Goal: Task Accomplishment & Management: Manage account settings

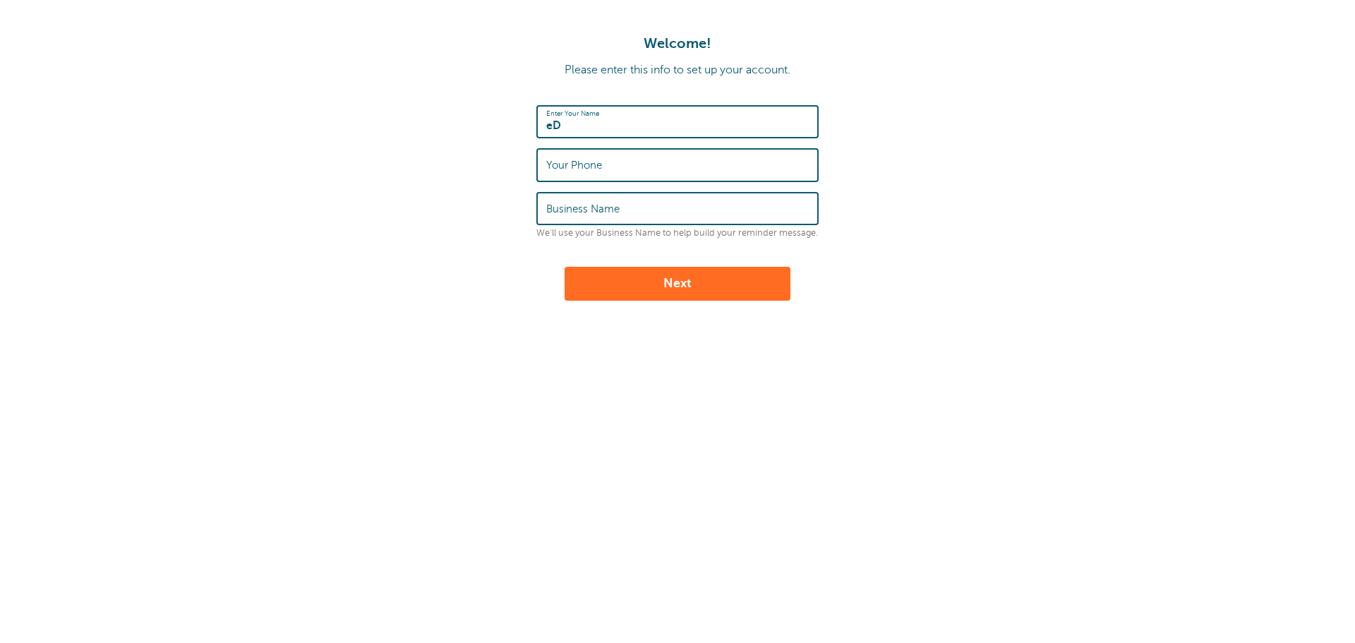
type input "e"
type input "Ed Williams"
type input "4694075037"
type input "NA"
click at [620, 272] on button "Next" at bounding box center [677, 284] width 226 height 34
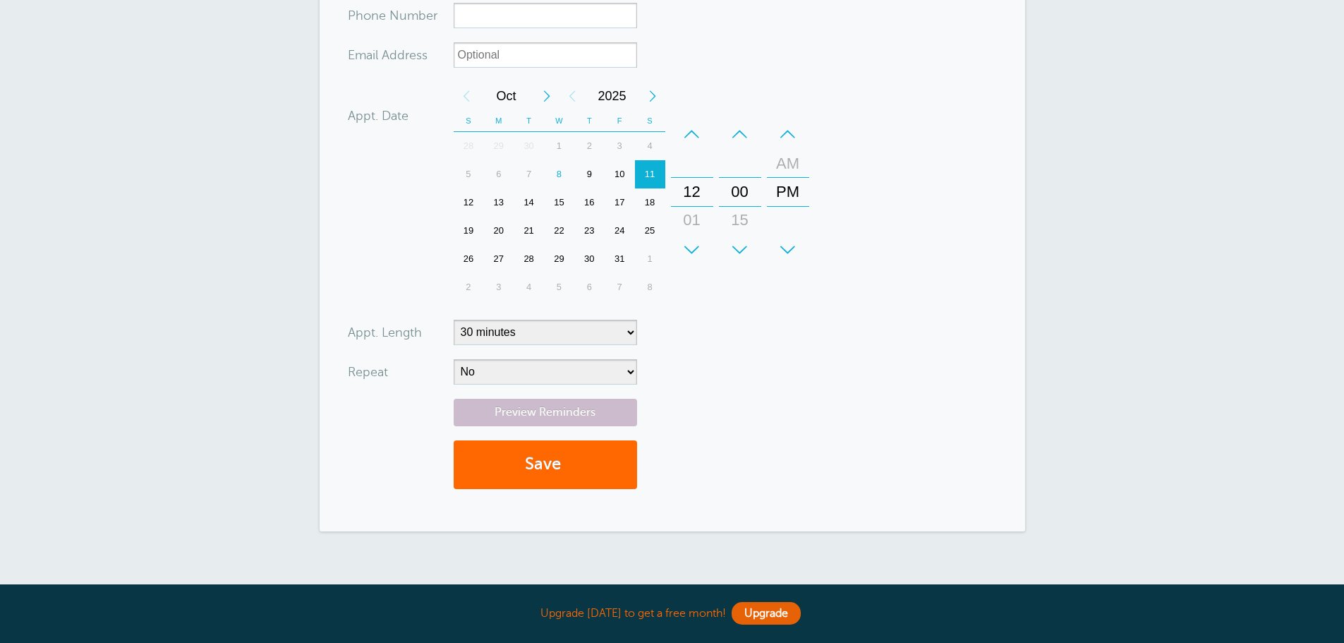
scroll to position [315, 0]
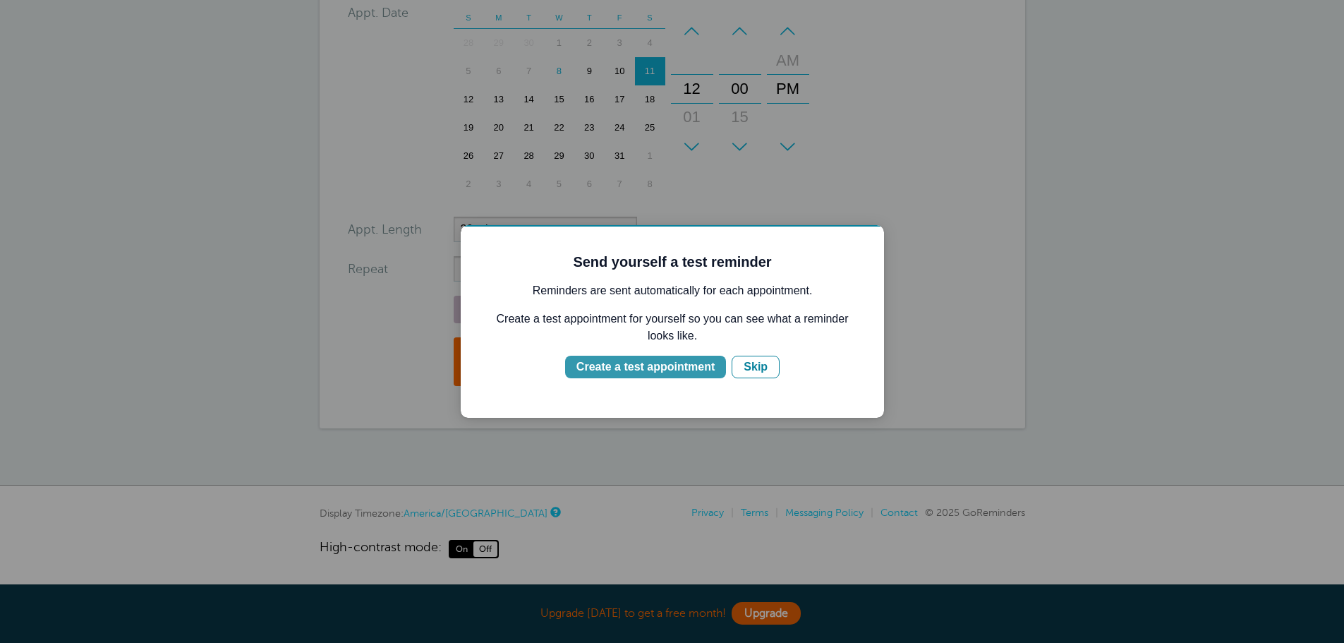
click at [708, 369] on div "Create a test appointment" at bounding box center [645, 366] width 138 height 17
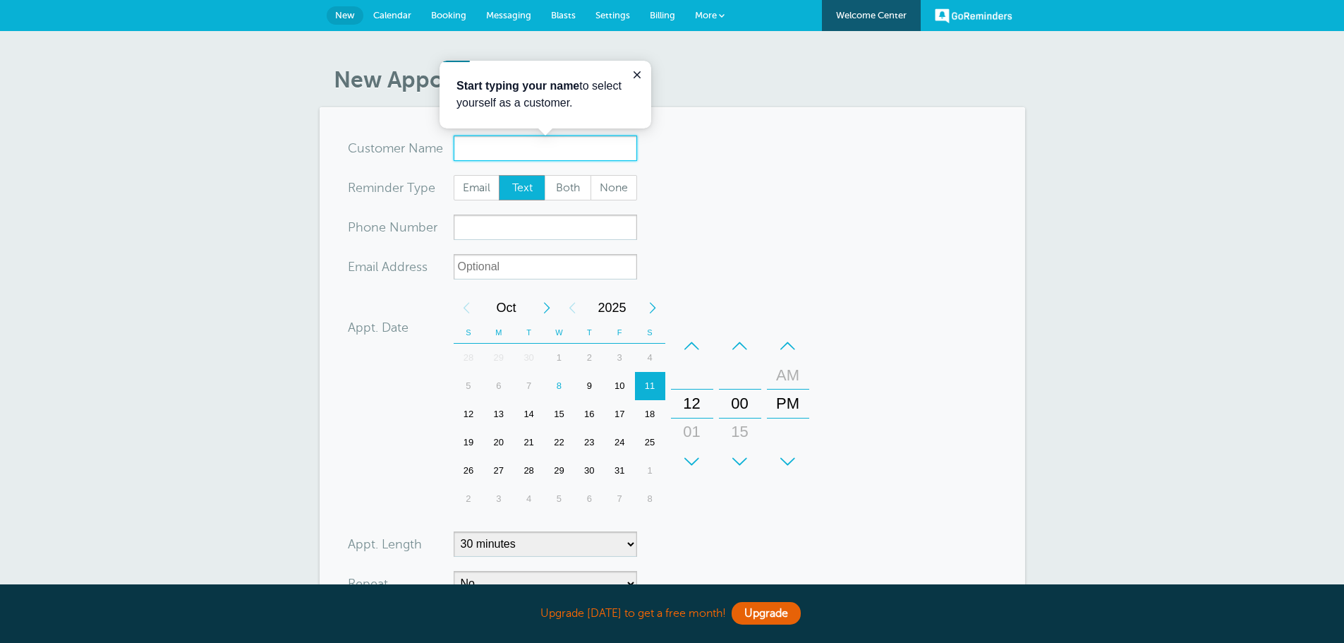
scroll to position [0, 0]
click at [638, 75] on icon "Close guide" at bounding box center [637, 74] width 7 height 7
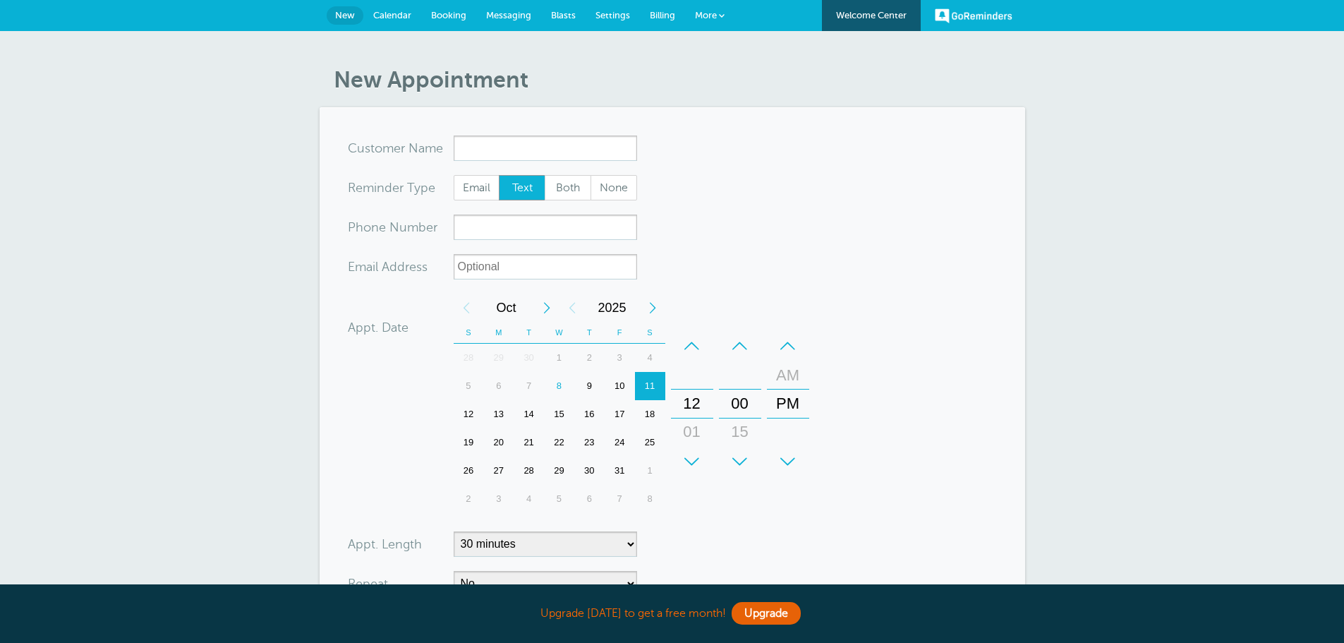
click at [444, 13] on span "Booking" at bounding box center [448, 15] width 35 height 11
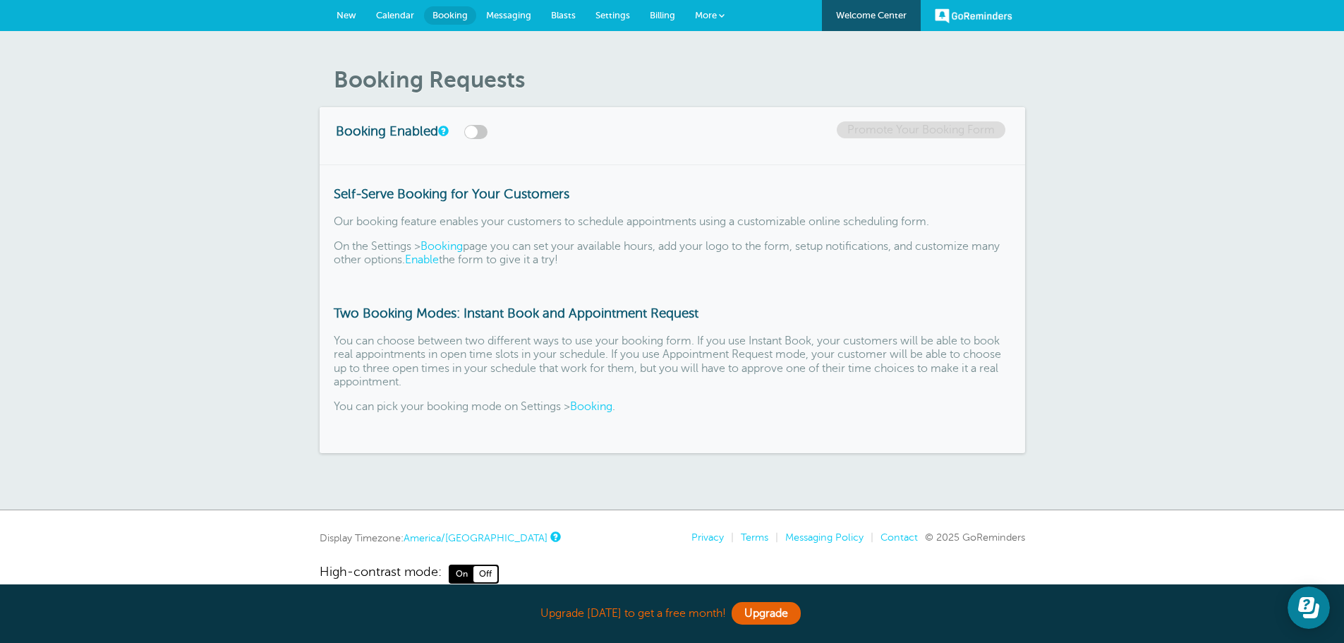
click at [481, 131] on label at bounding box center [475, 132] width 23 height 14
click at [0, 0] on input "checkbox" at bounding box center [0, 0] width 0 height 0
click at [482, 131] on label at bounding box center [475, 132] width 23 height 14
click at [0, 0] on input "checkbox" at bounding box center [0, 0] width 0 height 0
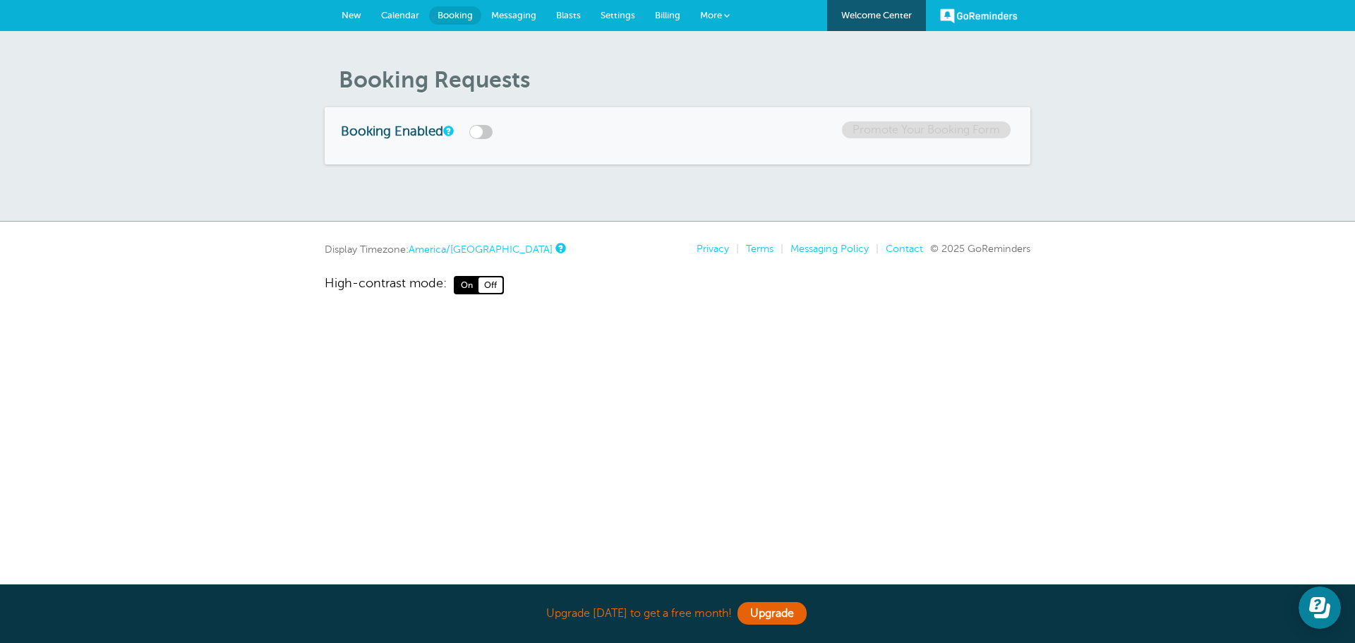
click at [482, 131] on label at bounding box center [480, 132] width 23 height 14
click at [0, 0] on input "checkbox" at bounding box center [0, 0] width 0 height 0
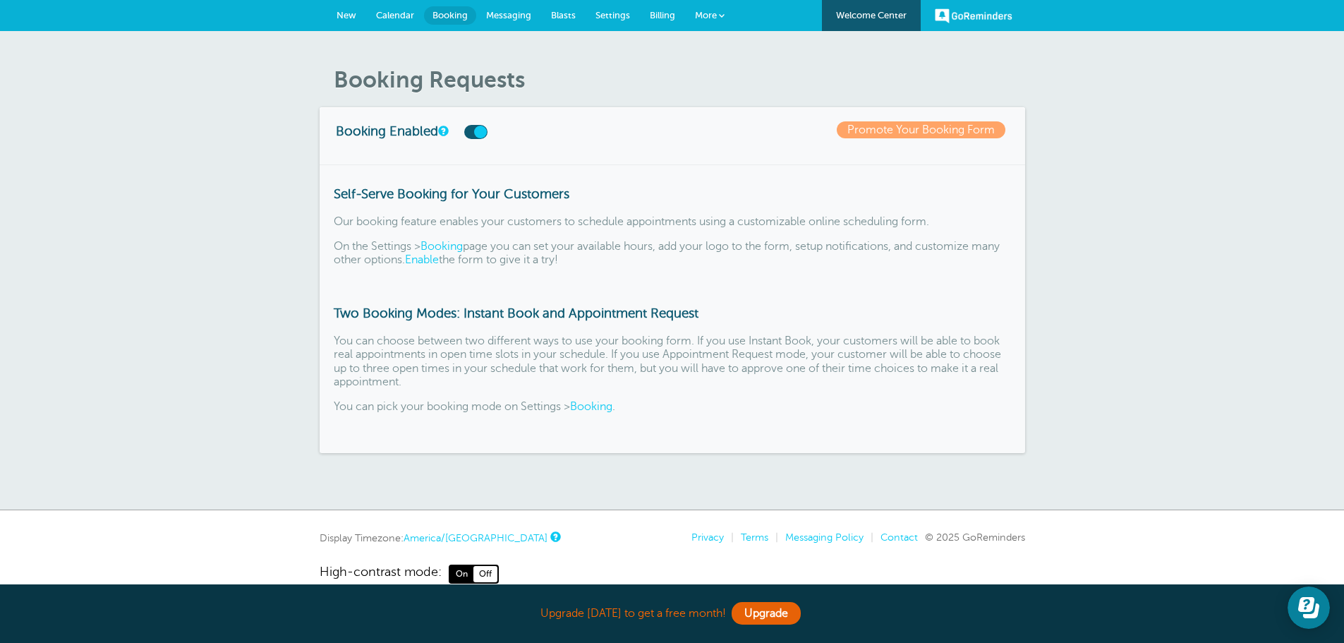
click at [439, 260] on link "Enable" at bounding box center [422, 259] width 34 height 13
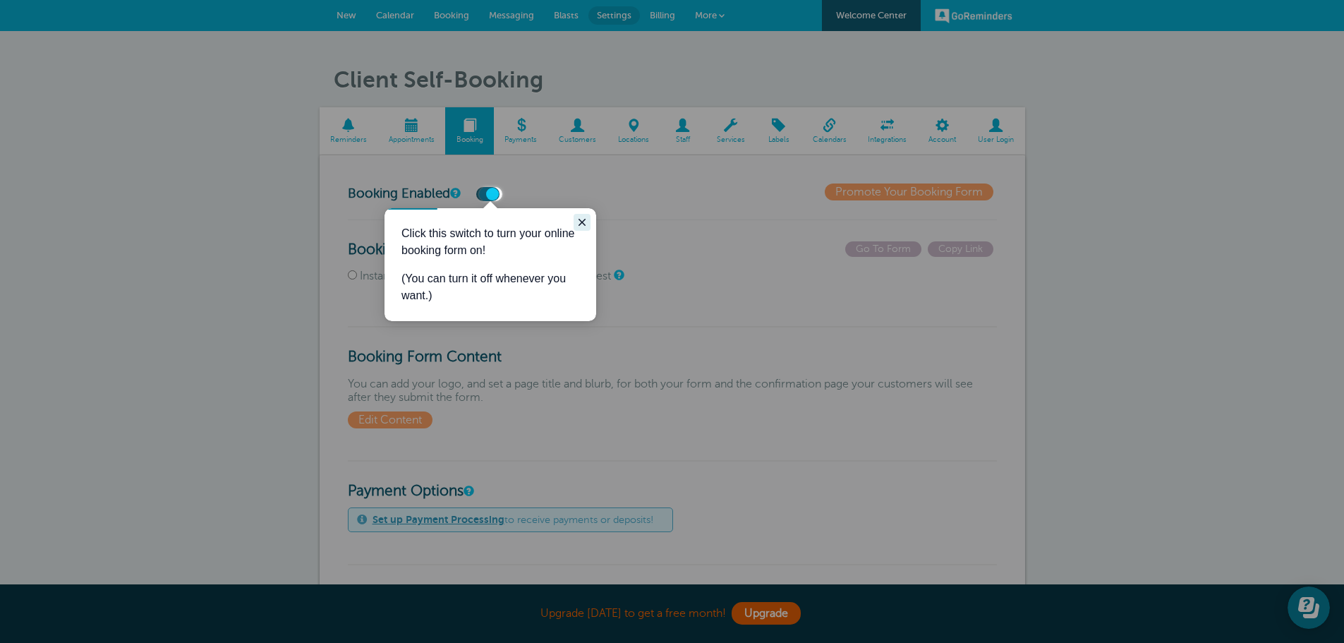
click at [579, 218] on icon "Close guide" at bounding box center [581, 222] width 11 height 11
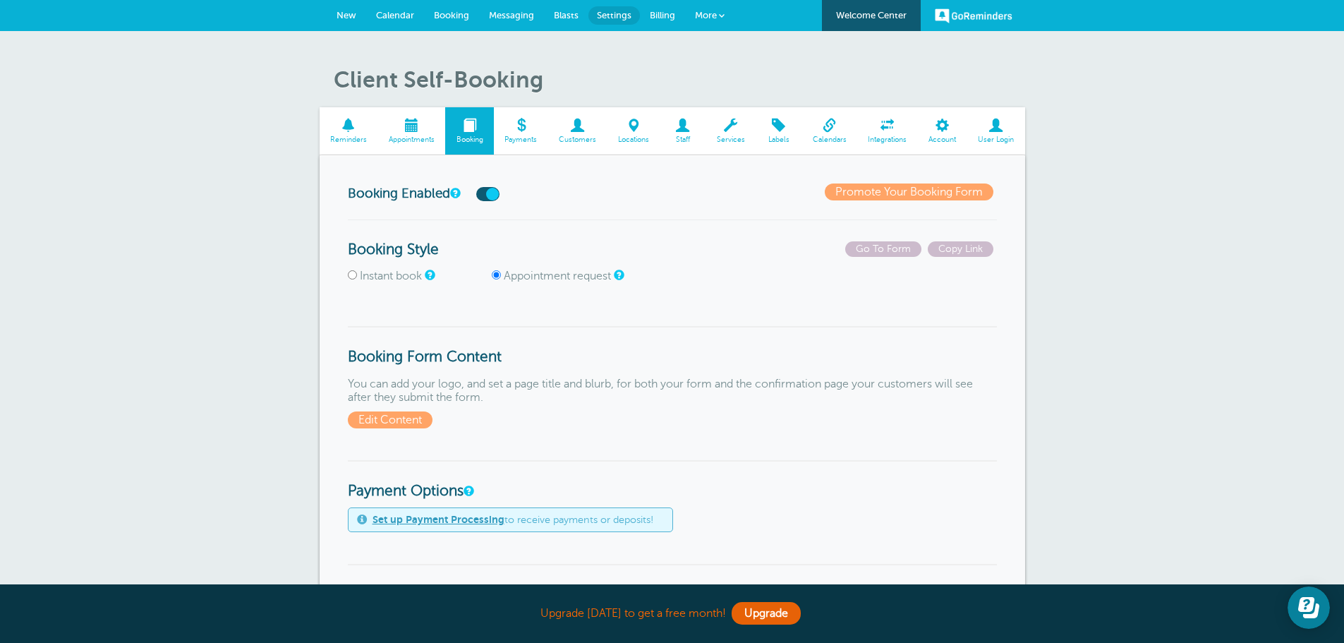
click at [462, 83] on h1 "Client Self-Booking" at bounding box center [679, 79] width 691 height 27
click at [385, 193] on h3 "Booking Enabled" at bounding box center [454, 192] width 212 height 18
click at [397, 272] on label "Instant book" at bounding box center [391, 276] width 62 height 13
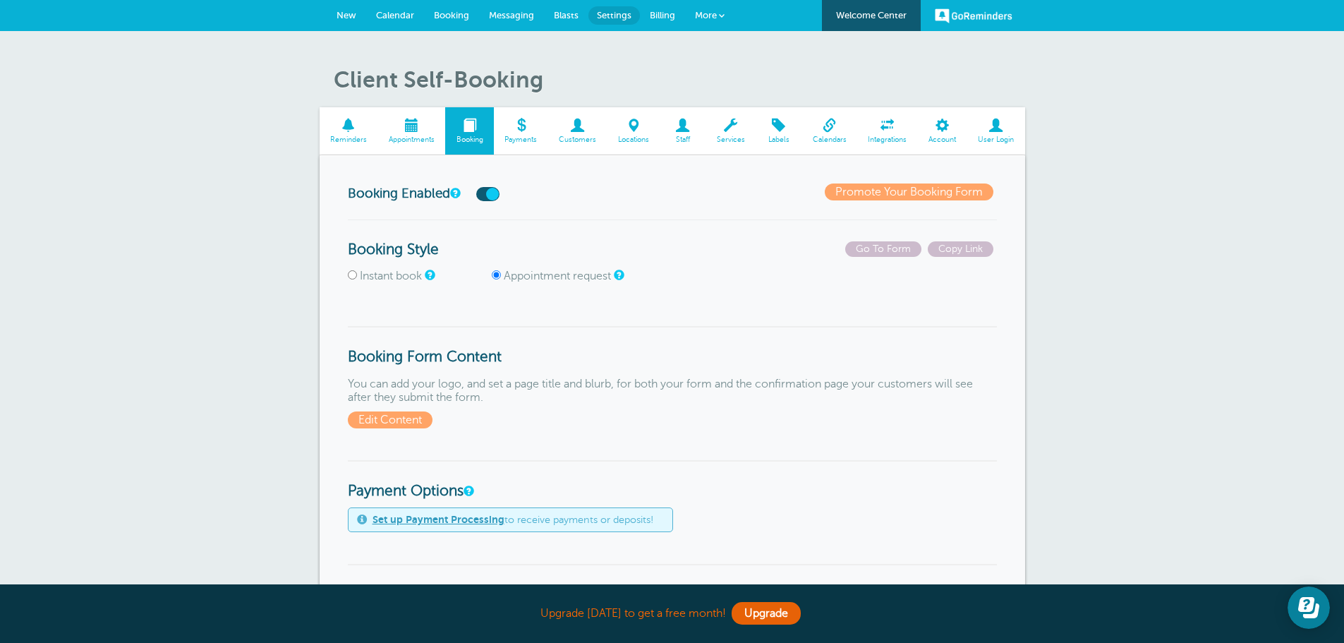
click at [357, 272] on input "Instant book" at bounding box center [352, 274] width 9 height 9
radio input "true"
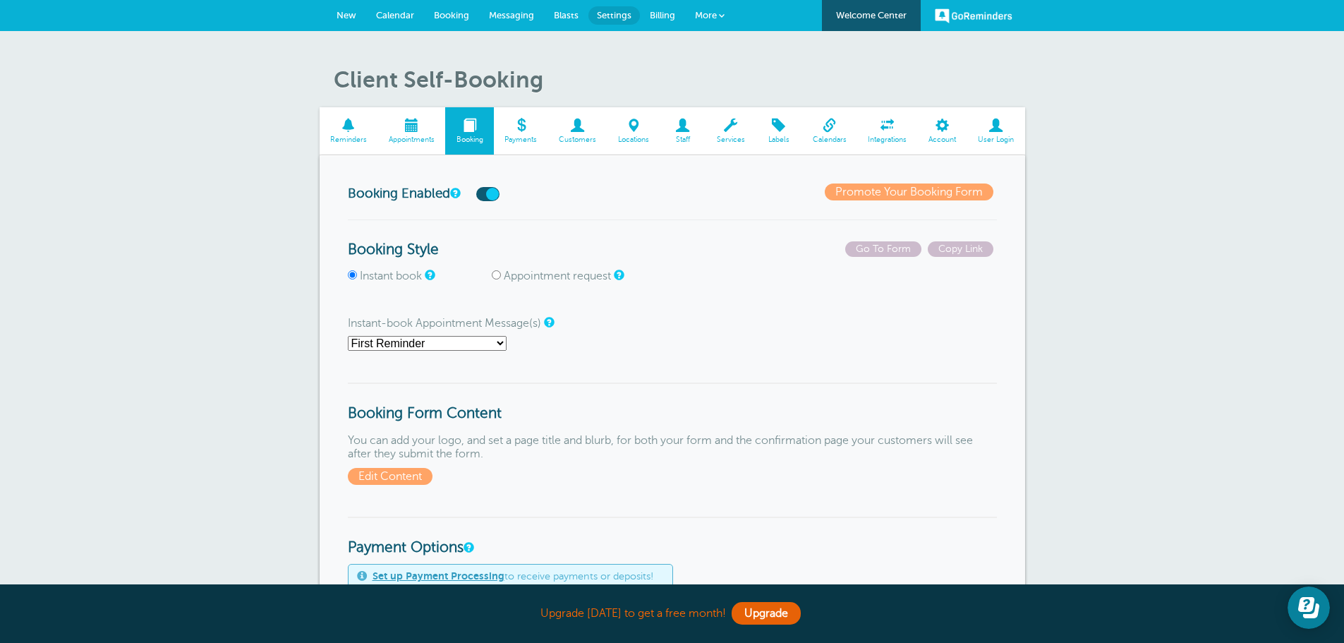
click at [420, 340] on select "First Reminder Second Reminder Third Reminder Main Reminder Sequence" at bounding box center [427, 343] width 159 height 15
select select "163556"
click at [348, 336] on select "First Reminder Second Reminder Third Reminder Main Reminder Sequence" at bounding box center [427, 343] width 159 height 15
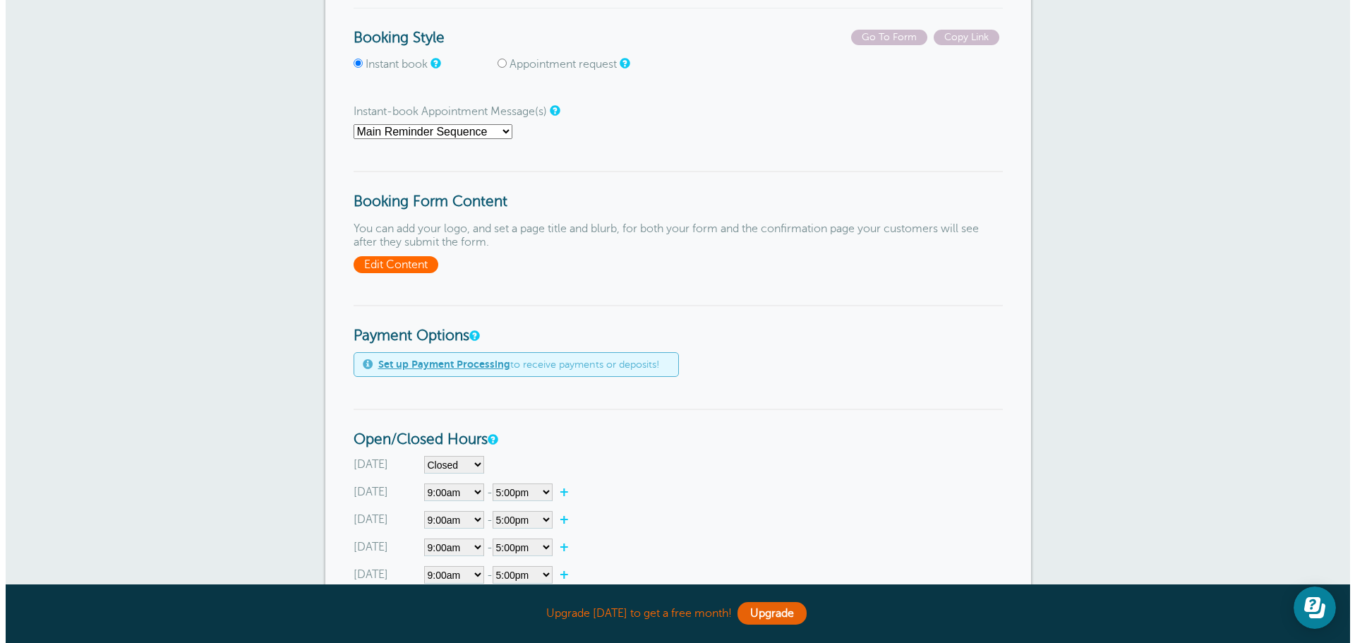
scroll to position [282, 0]
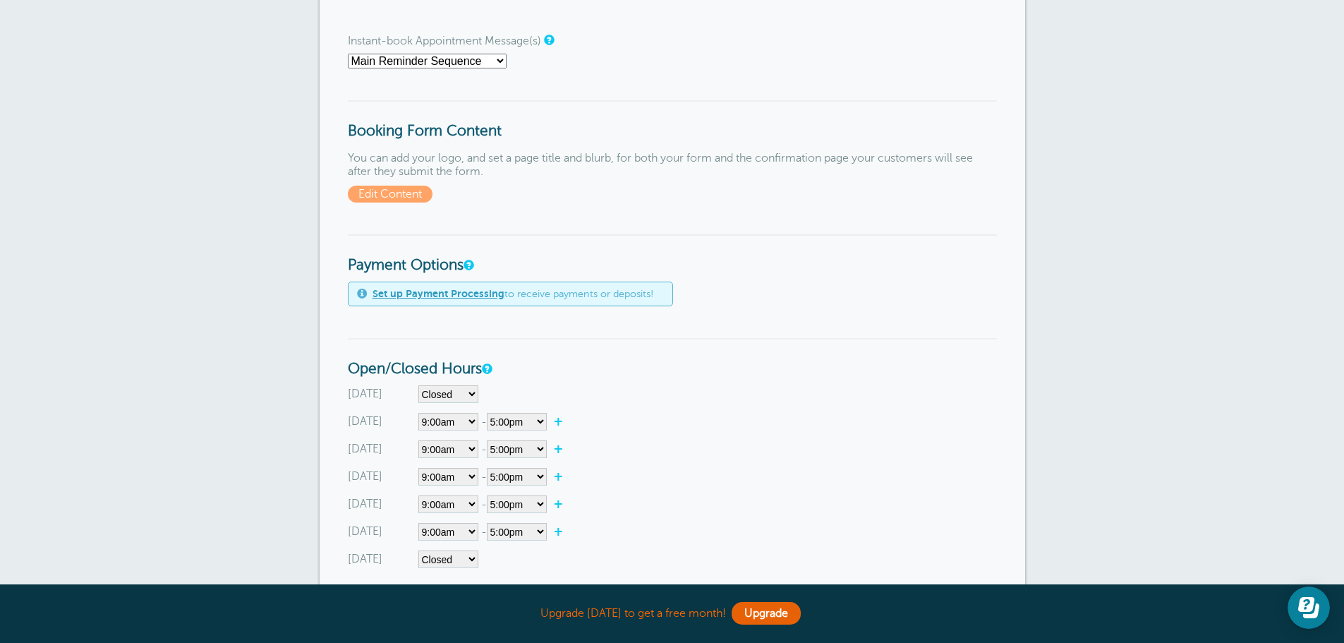
drag, startPoint x: 365, startPoint y: 131, endPoint x: 480, endPoint y: 161, distance: 118.8
click at [489, 132] on h3 "Booking Form Content" at bounding box center [672, 120] width 649 height 40
click at [443, 198] on p "You can add your logo, and set a page title and blurb, for both your form and t…" at bounding box center [672, 177] width 649 height 51
click at [393, 196] on span "Edit Content" at bounding box center [390, 194] width 85 height 17
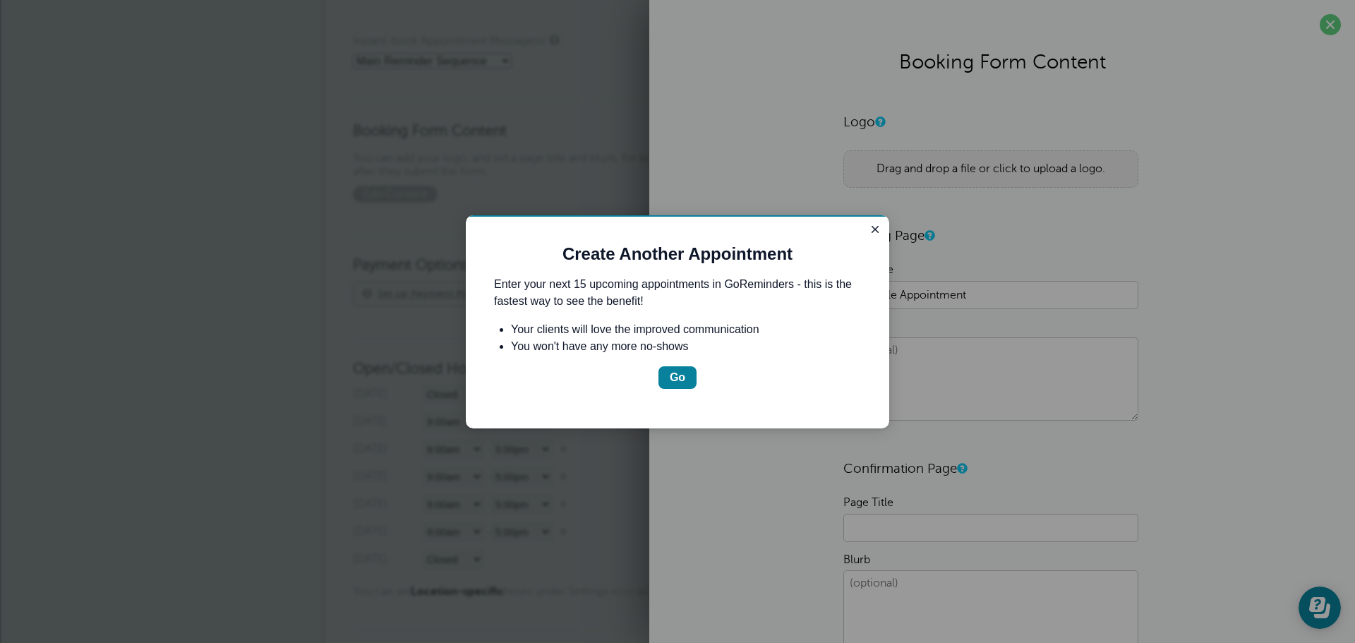
scroll to position [0, 0]
click at [677, 371] on div "Go" at bounding box center [678, 377] width 16 height 17
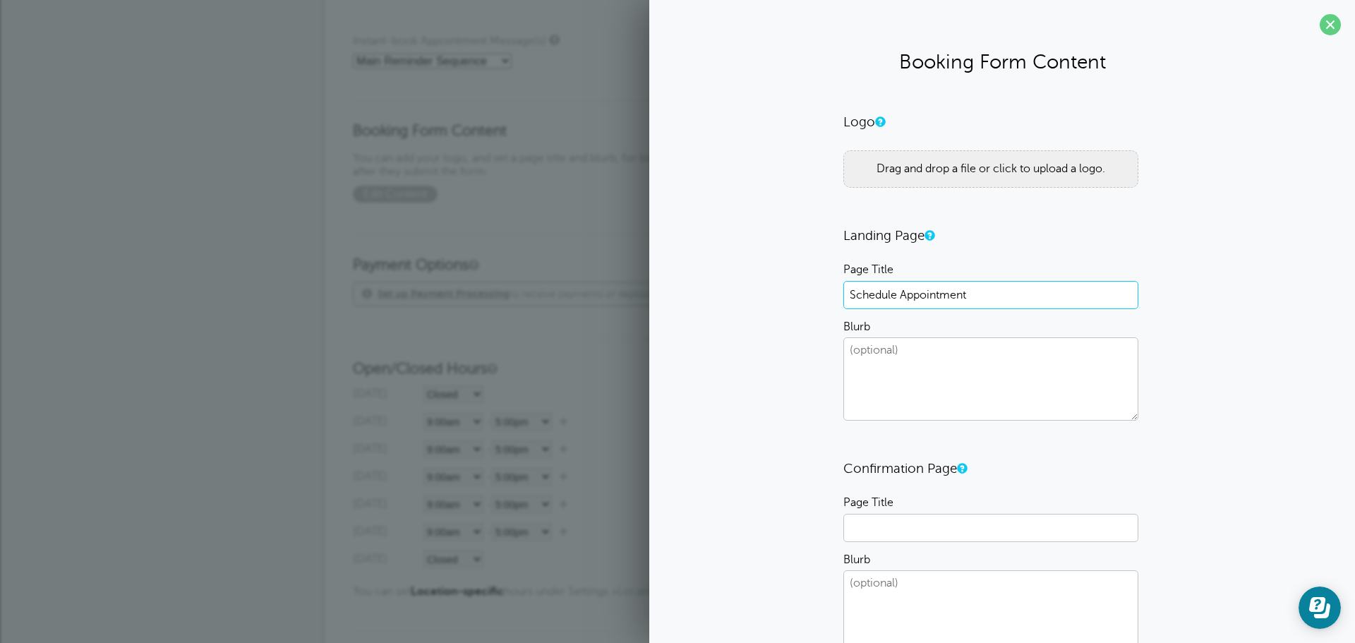
click at [946, 293] on input "Schedule Appointment" at bounding box center [990, 295] width 295 height 28
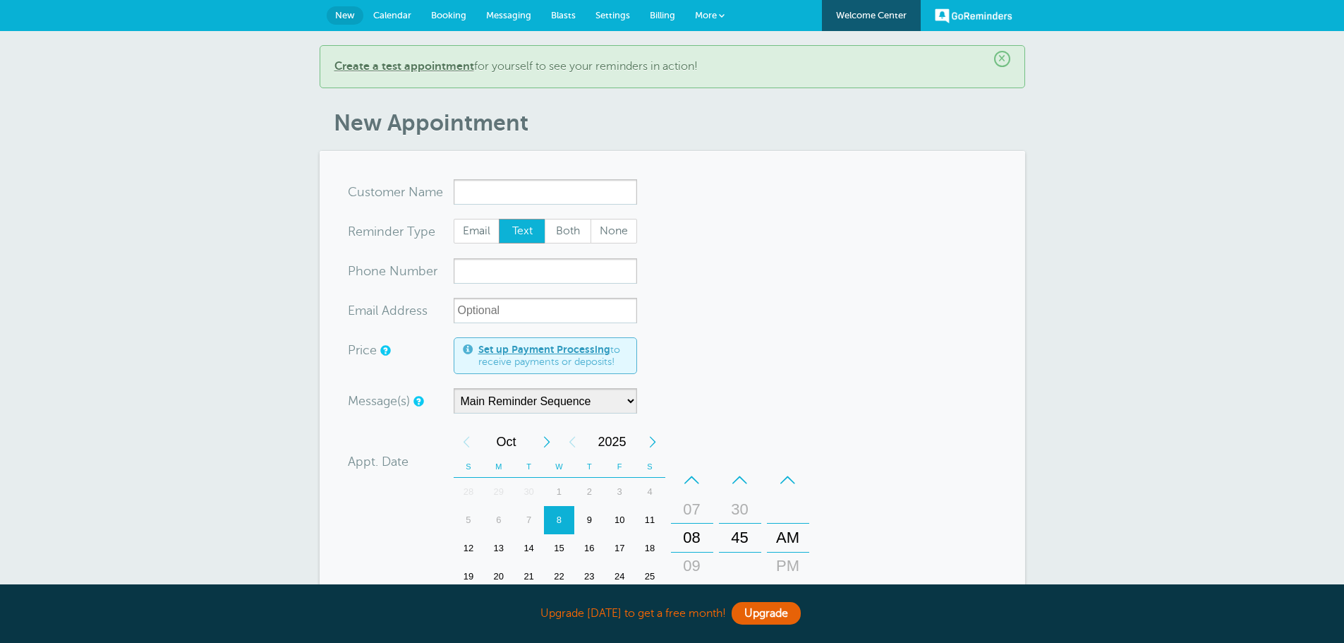
click at [452, 19] on span "Booking" at bounding box center [448, 15] width 35 height 11
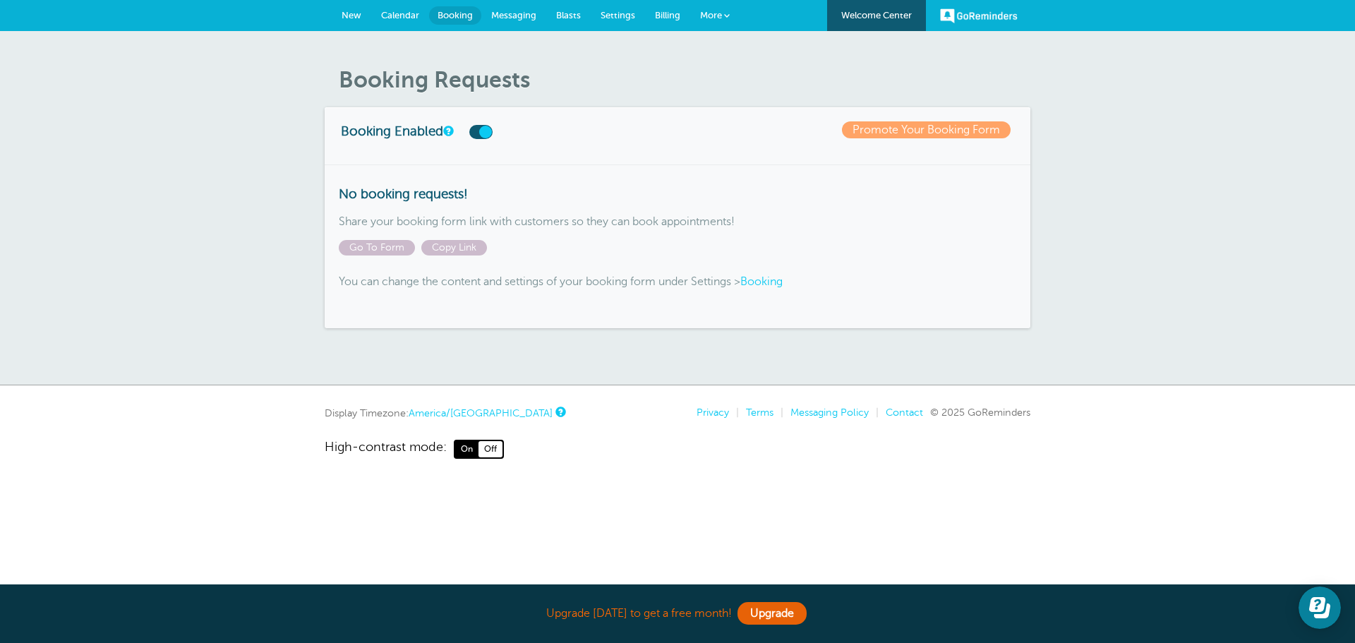
click at [778, 281] on link "Booking" at bounding box center [761, 281] width 42 height 13
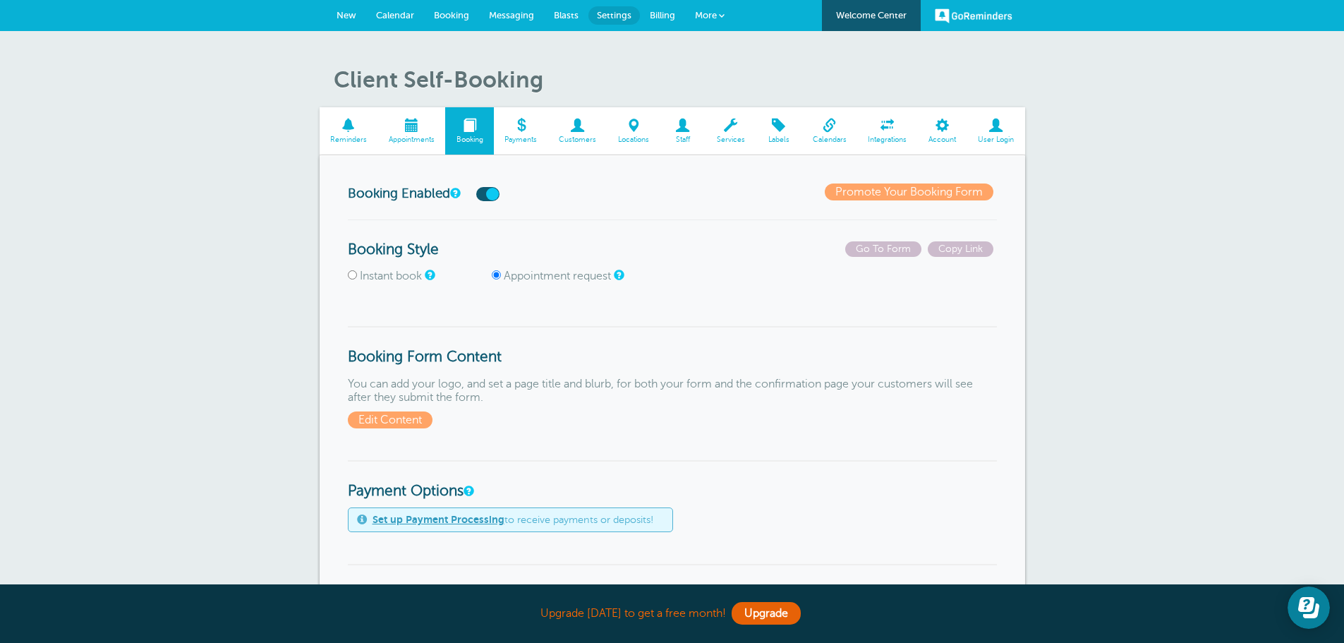
click at [381, 274] on label "Instant book" at bounding box center [391, 276] width 62 height 13
click at [357, 274] on input "Instant book" at bounding box center [352, 274] width 9 height 9
radio input "true"
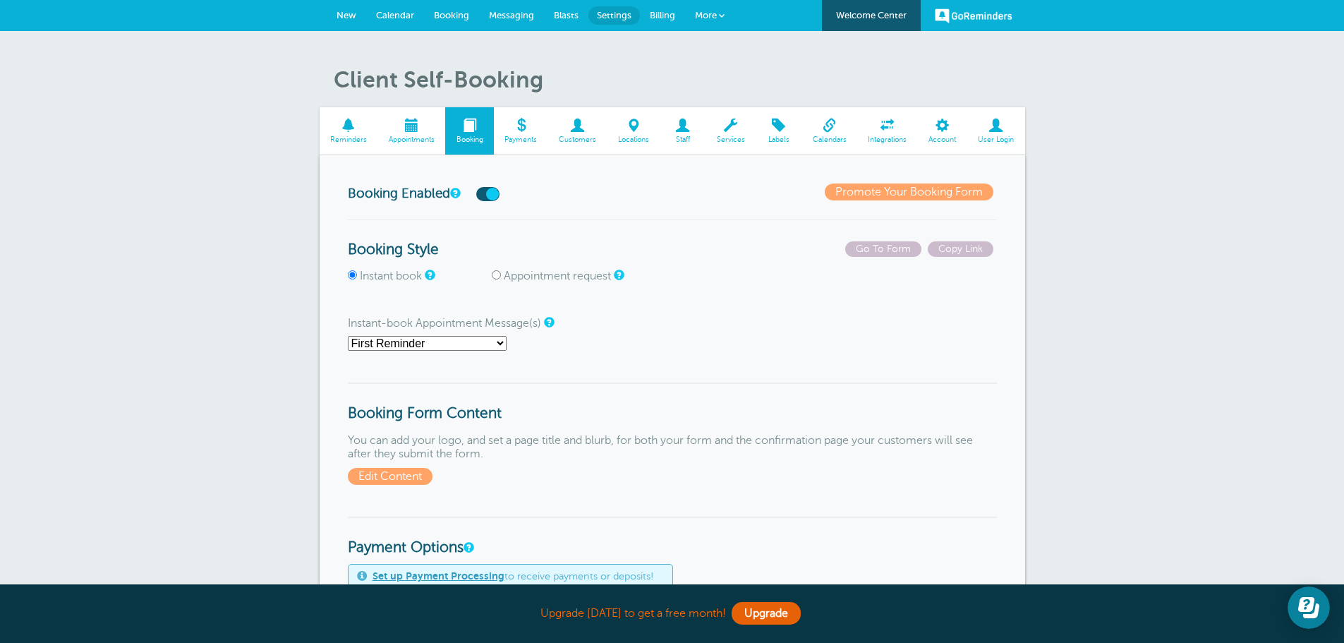
scroll to position [71, 0]
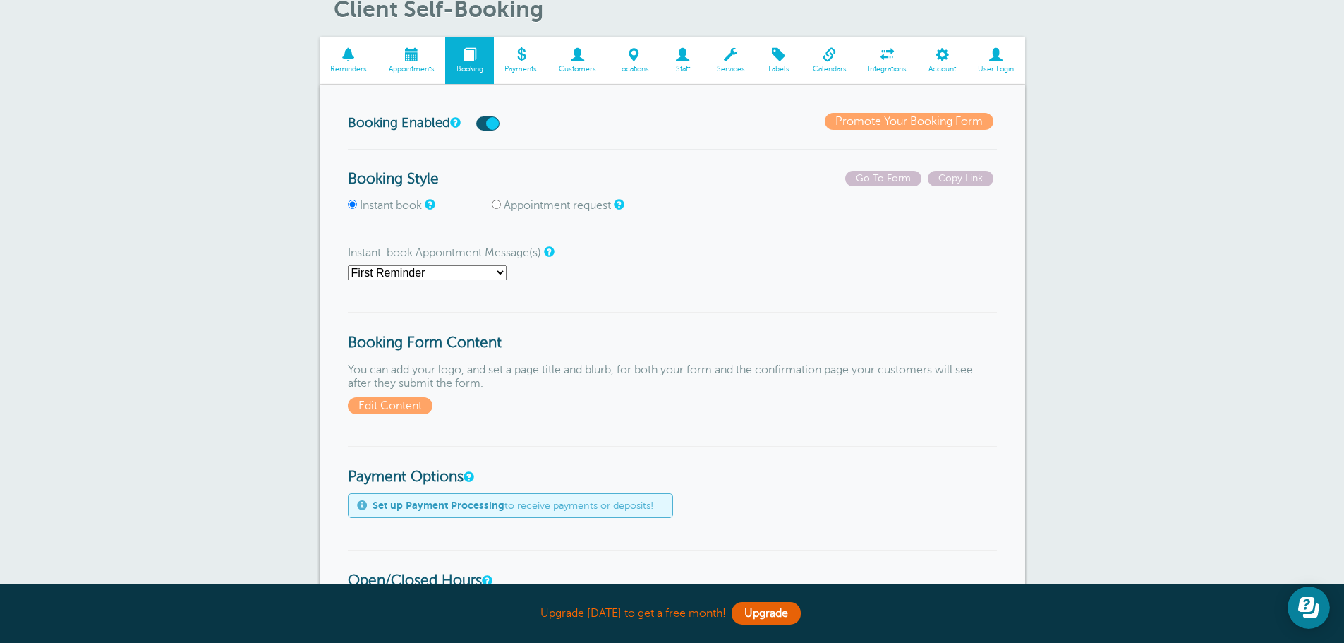
click at [404, 276] on select "First Reminder Second Reminder Third Reminder Main Reminder Sequence" at bounding box center [427, 272] width 159 height 15
click at [348, 265] on select "First Reminder Second Reminder Third Reminder Main Reminder Sequence" at bounding box center [427, 272] width 159 height 15
click at [430, 274] on select "First Reminder Second Reminder Third Reminder Main Reminder Sequence" at bounding box center [427, 272] width 159 height 15
select select "163556"
click at [348, 265] on select "First Reminder Second Reminder Third Reminder Main Reminder Sequence" at bounding box center [427, 272] width 159 height 15
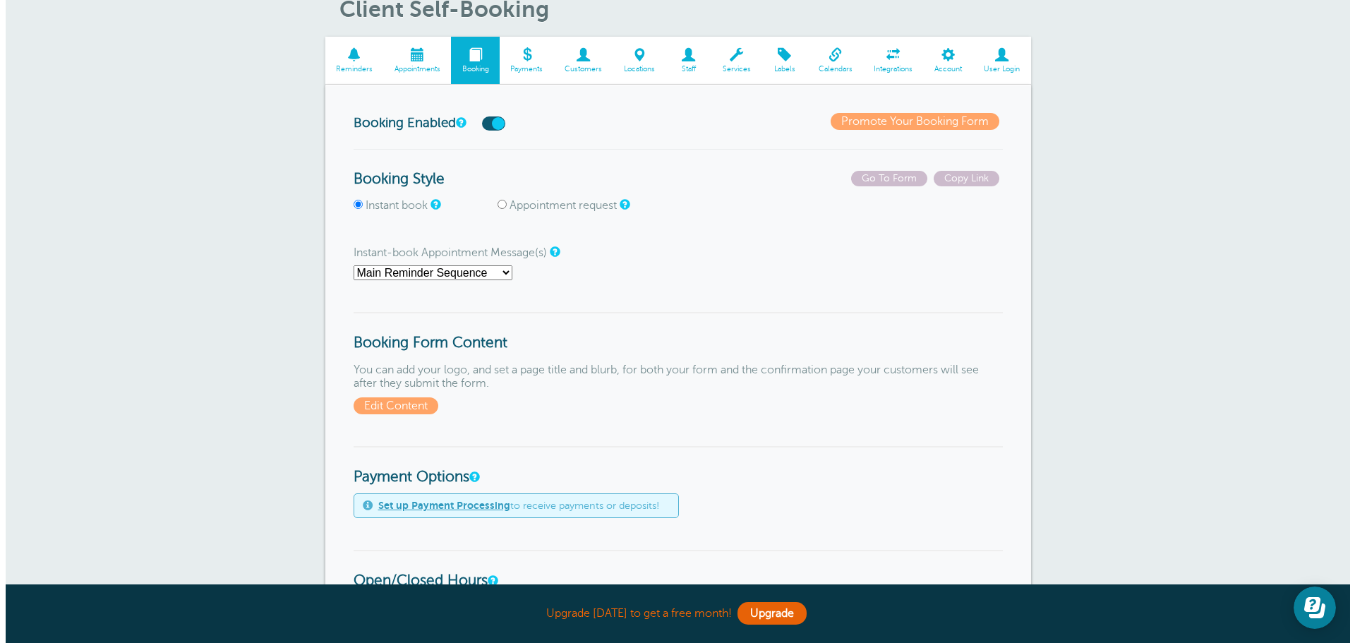
scroll to position [212, 0]
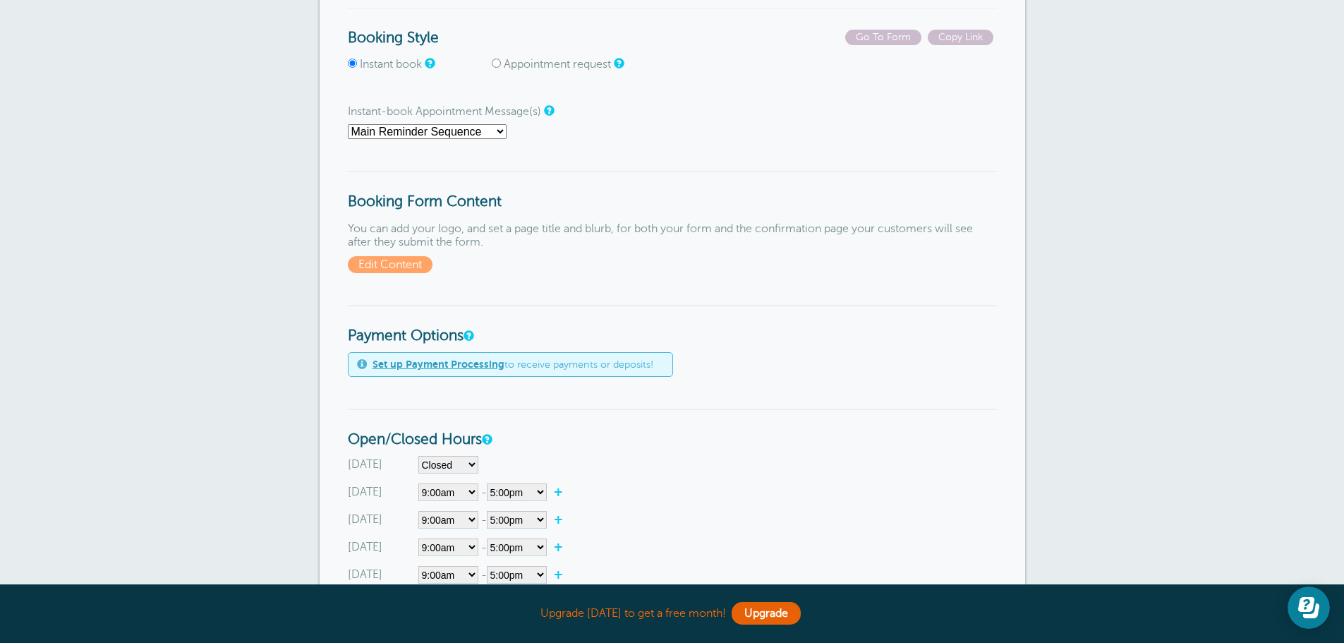
drag, startPoint x: 338, startPoint y: 197, endPoint x: 494, endPoint y: 243, distance: 162.7
click at [494, 243] on p "You can add your logo, and set a page title and blurb, for both your form and t…" at bounding box center [672, 247] width 649 height 51
click at [399, 269] on span "Edit Content" at bounding box center [390, 264] width 85 height 17
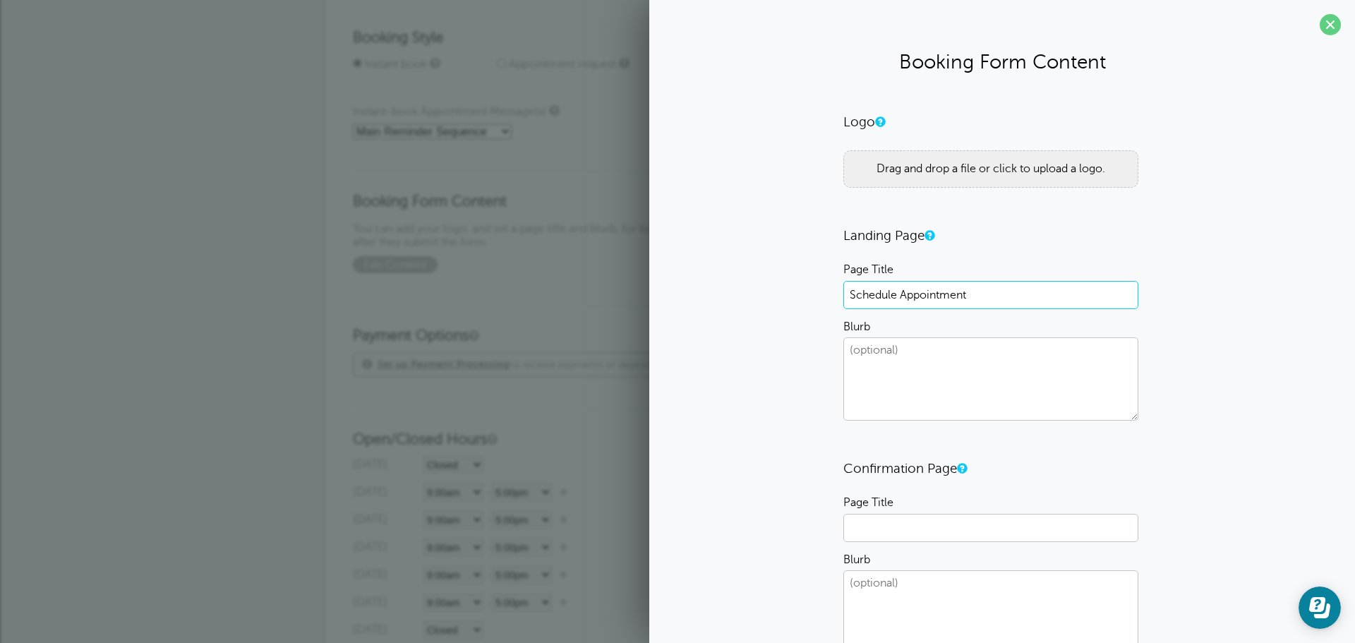
click at [919, 298] on input "Schedule Appointment" at bounding box center [990, 295] width 295 height 28
type input "Reserve Your Spot in the Library!"
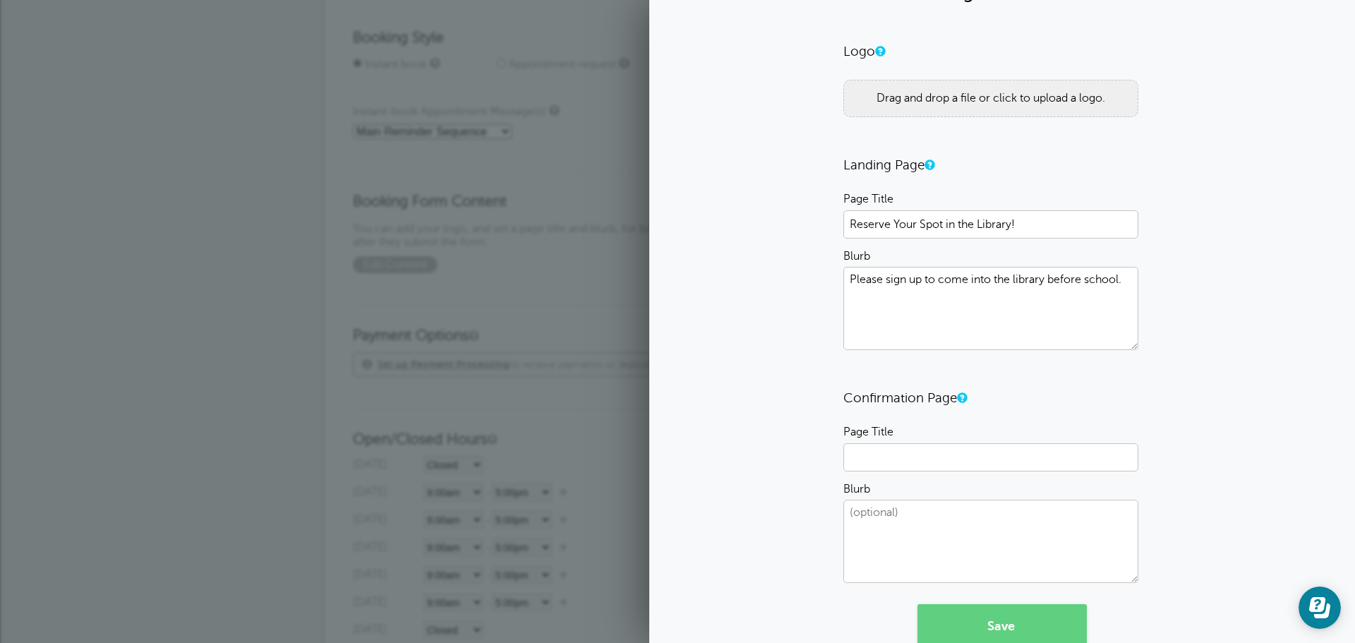
type textarea "Please sign up to come into the library before school."
click at [909, 444] on input "Page Title" at bounding box center [990, 457] width 295 height 28
type input "You Have Signed Up!"
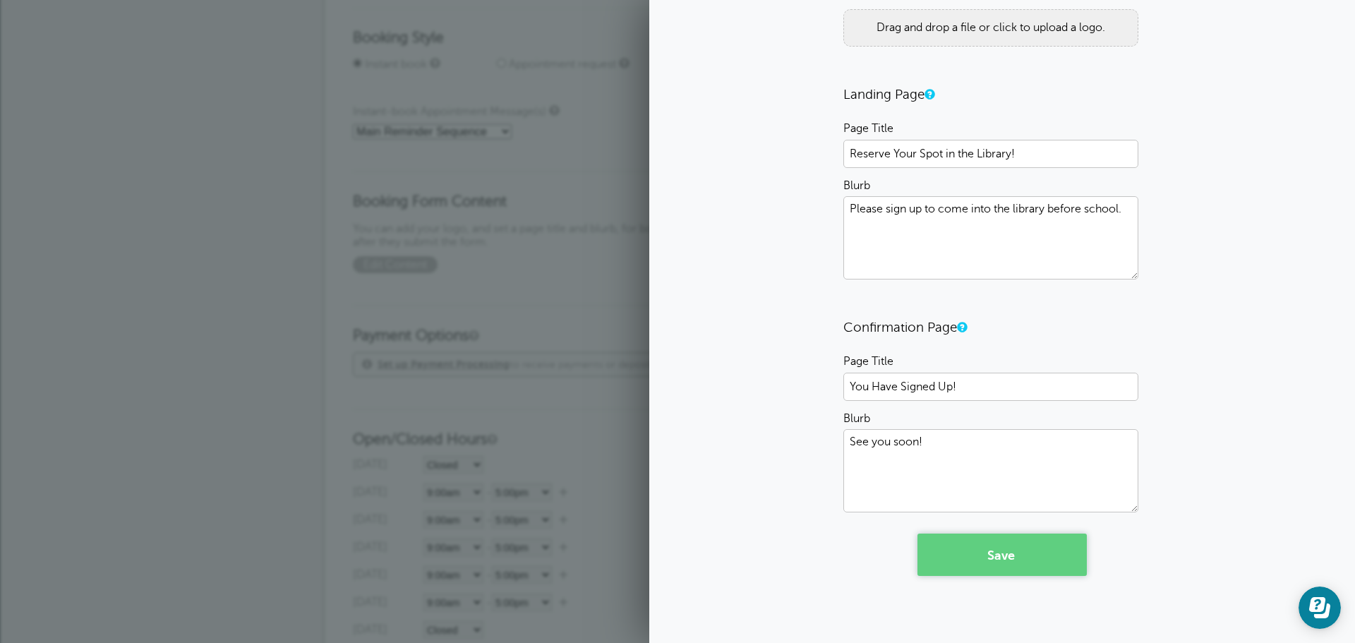
type textarea "See you soon!"
click at [968, 554] on button "Save" at bounding box center [1001, 554] width 169 height 42
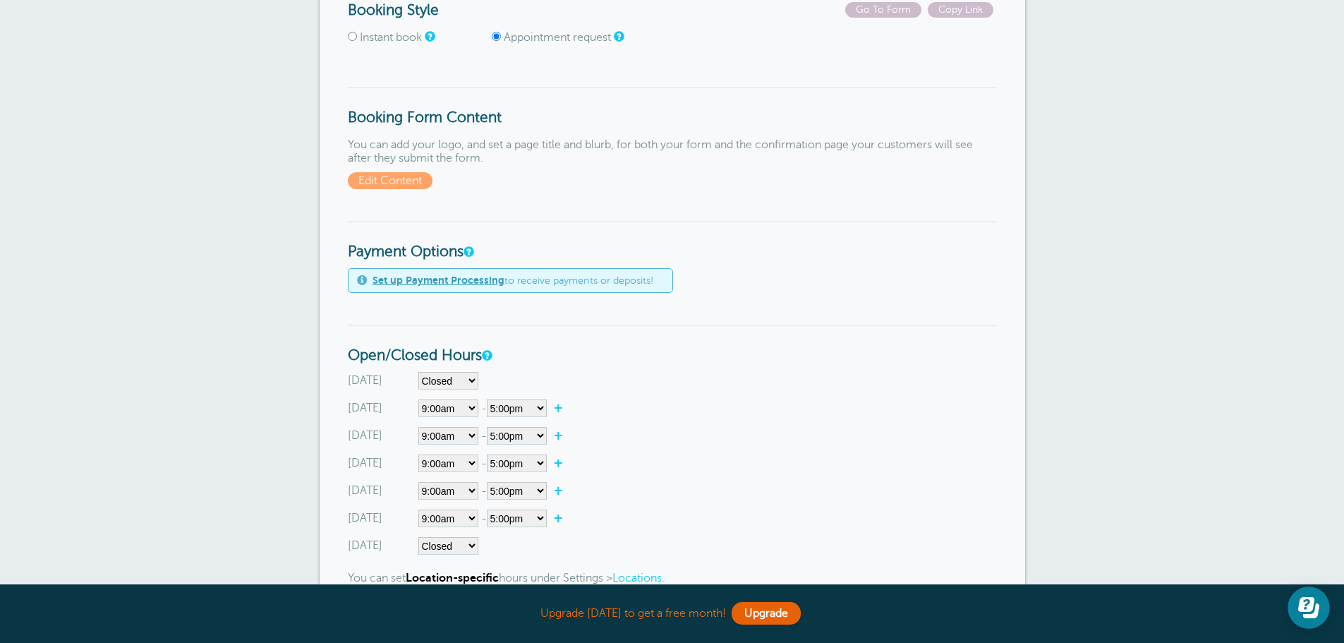
scroll to position [423, 0]
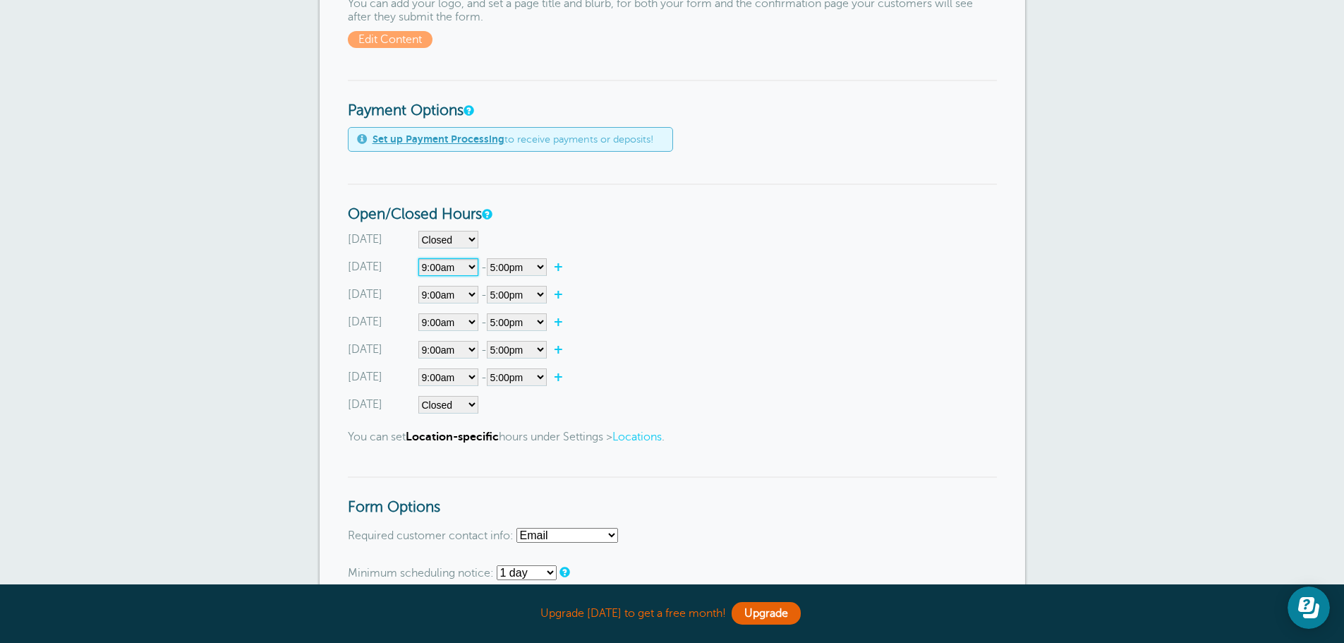
click at [464, 262] on select"] "Closed 12:00am 12:15am 12:30am 12:45am 1:00am 1:15am 1:30am 1:45am 2:00am 2:15a…" at bounding box center [448, 267] width 60 height 18
click at [418, 258] on select"] "Closed 12:00am 12:15am 12:30am 12:45am 1:00am 1:15am 1:30am 1:45am 2:00am 2:15a…" at bounding box center [448, 267] width 60 height 18
click at [521, 268] on select"] "12:00am 12:15am 12:30am 12:45am 1:00am 1:15am 1:30am 1:45am 2:00am 2:15am 2:30a…" at bounding box center [517, 267] width 60 height 18
click at [440, 271] on select"] "Closed 12:00am 12:15am 12:30am 12:45am 1:00am 1:15am 1:30am 1:45am 2:00am 2:15a…" at bounding box center [448, 267] width 60 height 18
select select"] "8"
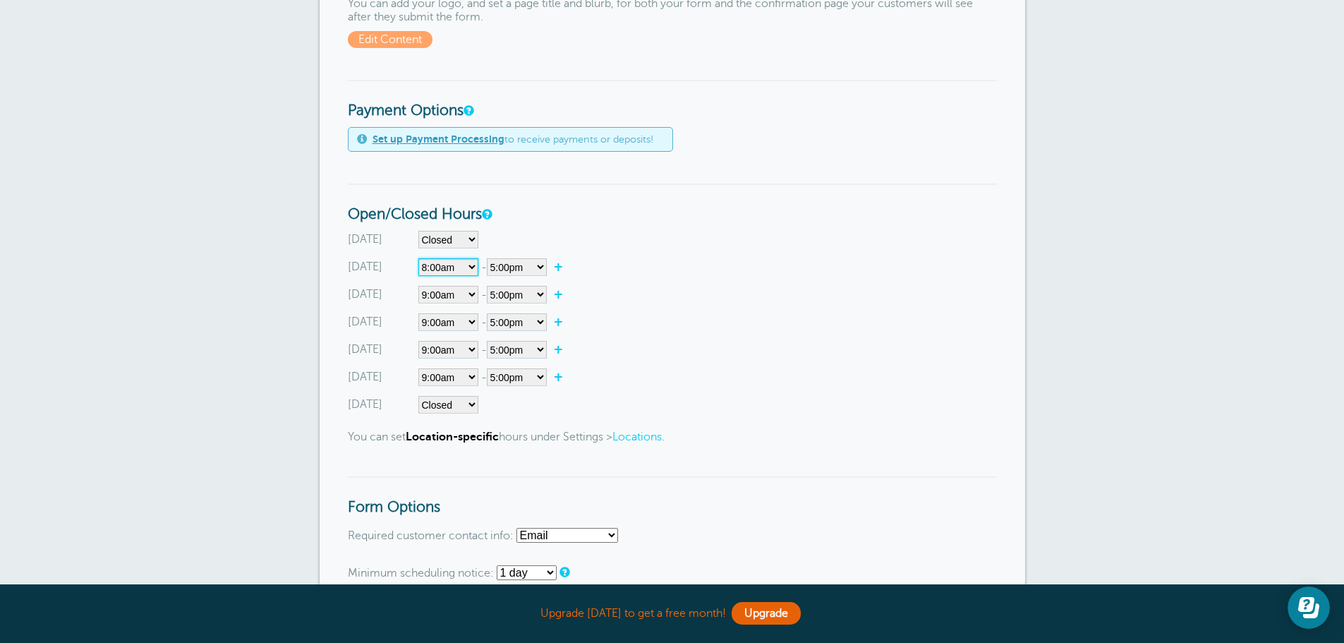
click at [418, 258] on select"] "Closed 12:00am 12:15am 12:30am 12:45am 1:00am 1:15am 1:30am 1:45am 2:00am 2:15a…" at bounding box center [448, 267] width 60 height 18
click at [528, 267] on select"] "12:00am 12:15am 12:30am 12:45am 1:00am 1:15am 1:30am 1:45am 2:00am 2:15am 2:30a…" at bounding box center [517, 267] width 60 height 18
select select"] "8.5"
click at [489, 258] on select"] "12:00am 12:15am 12:30am 12:45am 1:00am 1:15am 1:30am 1:45am 2:00am 2:15am 2:30a…" at bounding box center [517, 267] width 60 height 18
click at [457, 300] on select"] "Closed 12:00am 12:15am 12:30am 12:45am 1:00am 1:15am 1:30am 1:45am 2:00am 2:15a…" at bounding box center [448, 295] width 60 height 18
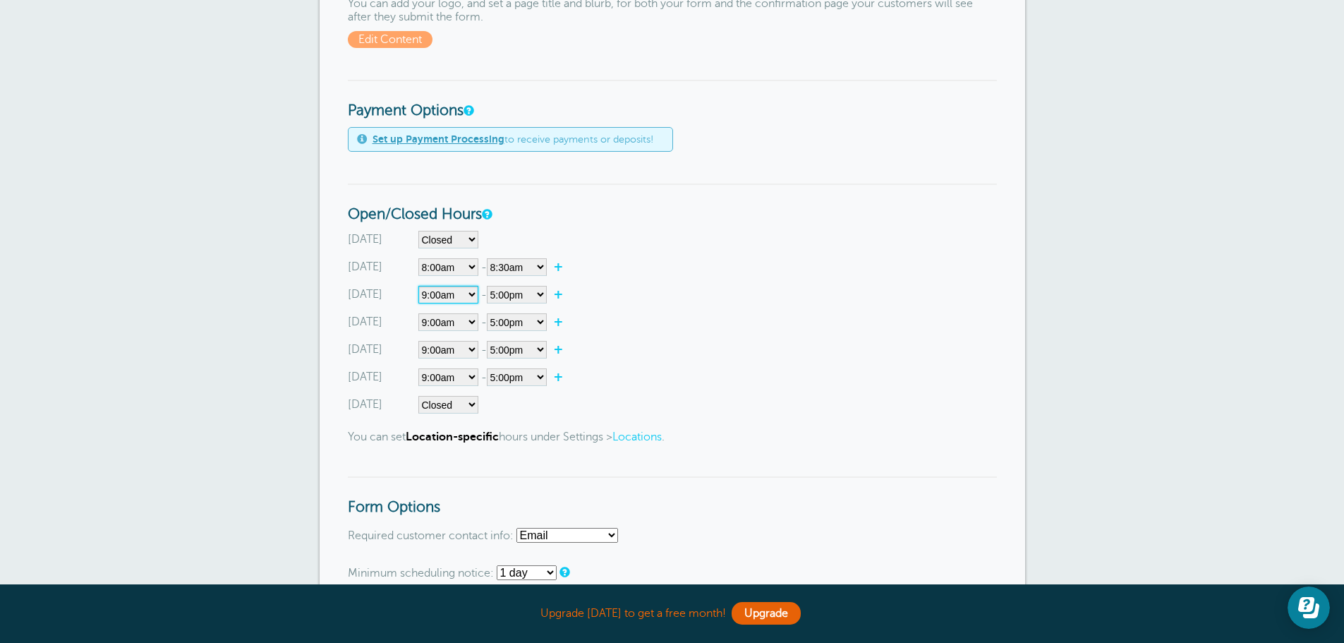
select select"] "8"
click at [418, 286] on select"] "Closed 12:00am 12:15am 12:30am 12:45am 1:00am 1:15am 1:30am 1:45am 2:00am 2:15a…" at bounding box center [448, 295] width 60 height 18
click at [502, 299] on select"] "12:00am 12:15am 12:30am 12:45am 1:00am 1:15am 1:30am 1:45am 2:00am 2:15am 2:30a…" at bounding box center [517, 295] width 60 height 18
select select"] "8.5"
click at [489, 286] on select"] "12:00am 12:15am 12:30am 12:45am 1:00am 1:15am 1:30am 1:45am 2:00am 2:15am 2:30a…" at bounding box center [517, 295] width 60 height 18
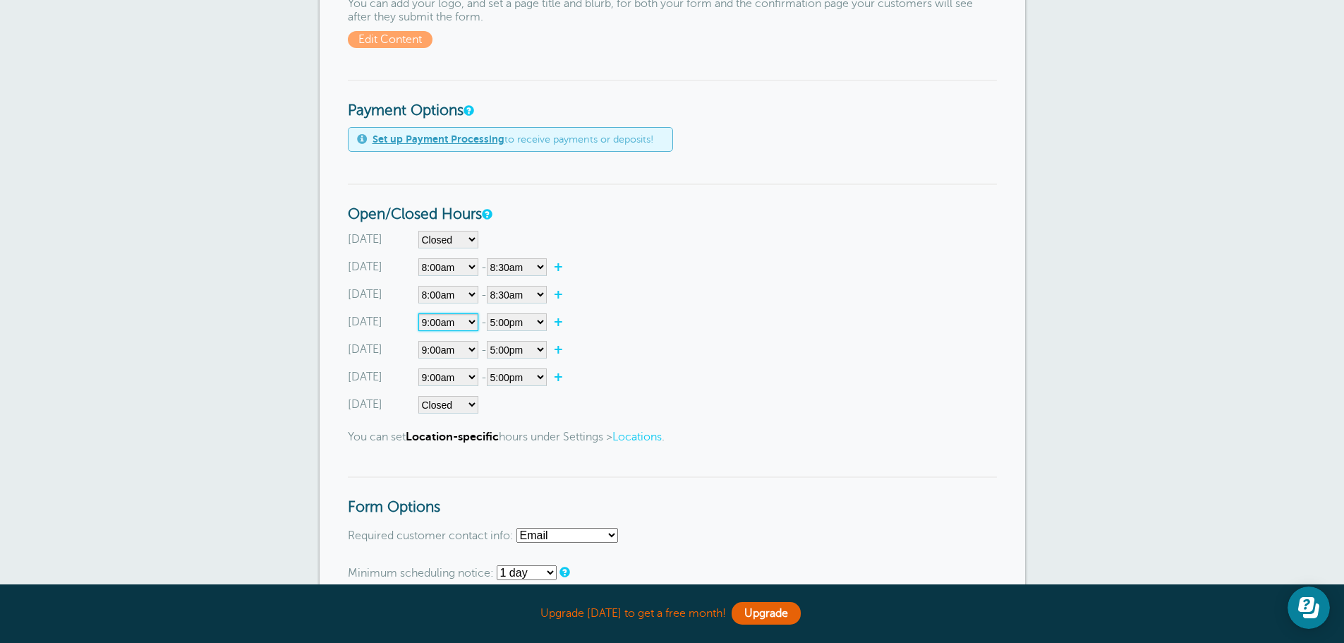
click at [459, 321] on select"] "Closed 12:00am 12:15am 12:30am 12:45am 1:00am 1:15am 1:30am 1:45am 2:00am 2:15a…" at bounding box center [448, 322] width 60 height 18
select select"] "8"
click at [418, 313] on select"] "Closed 12:00am 12:15am 12:30am 12:45am 1:00am 1:15am 1:30am 1:45am 2:00am 2:15a…" at bounding box center [448, 322] width 60 height 18
click at [506, 321] on select"] "12:00am 12:15am 12:30am 12:45am 1:00am 1:15am 1:30am 1:45am 2:00am 2:15am 2:30a…" at bounding box center [517, 322] width 60 height 18
select select"] "8.5"
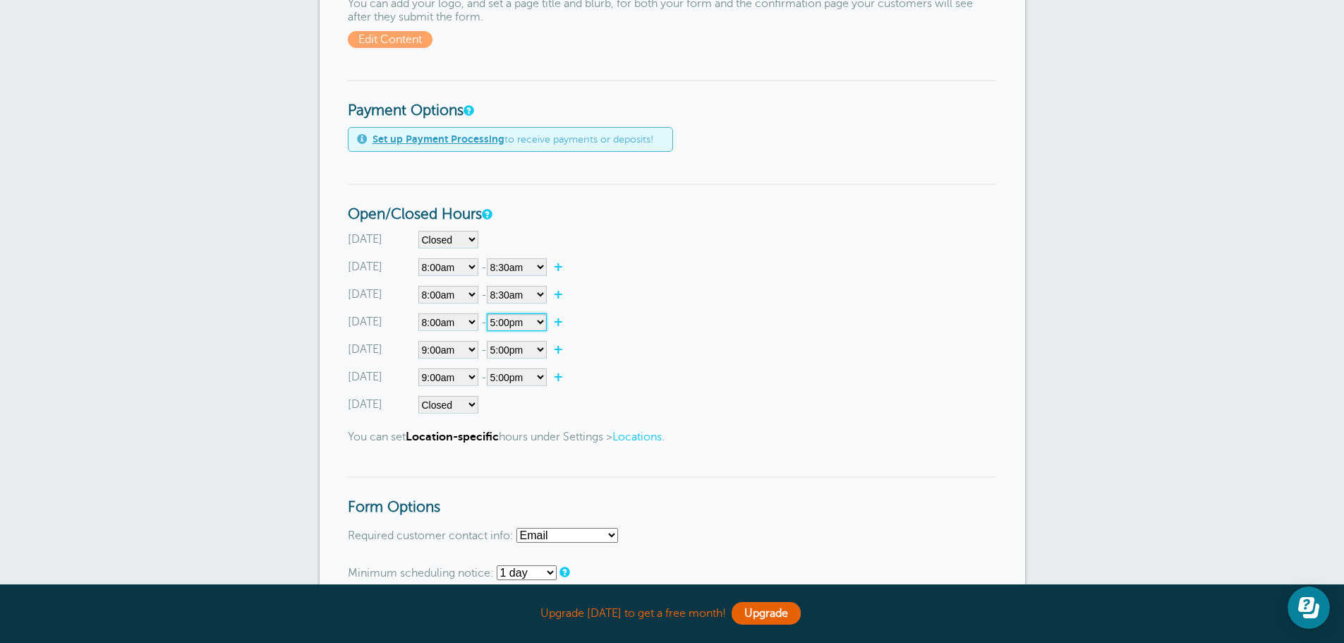
click at [489, 313] on select"] "12:00am 12:15am 12:30am 12:45am 1:00am 1:15am 1:30am 1:45am 2:00am 2:15am 2:30a…" at bounding box center [517, 322] width 60 height 18
click at [464, 351] on select"] "Closed 12:00am 12:15am 12:30am 12:45am 1:00am 1:15am 1:30am 1:45am 2:00am 2:15a…" at bounding box center [448, 350] width 60 height 18
select select"] "8"
click at [418, 341] on select"] "Closed 12:00am 12:15am 12:30am 12:45am 1:00am 1:15am 1:30am 1:45am 2:00am 2:15a…" at bounding box center [448, 350] width 60 height 18
click at [509, 344] on select"] "12:00am 12:15am 12:30am 12:45am 1:00am 1:15am 1:30am 1:45am 2:00am 2:15am 2:30a…" at bounding box center [517, 350] width 60 height 18
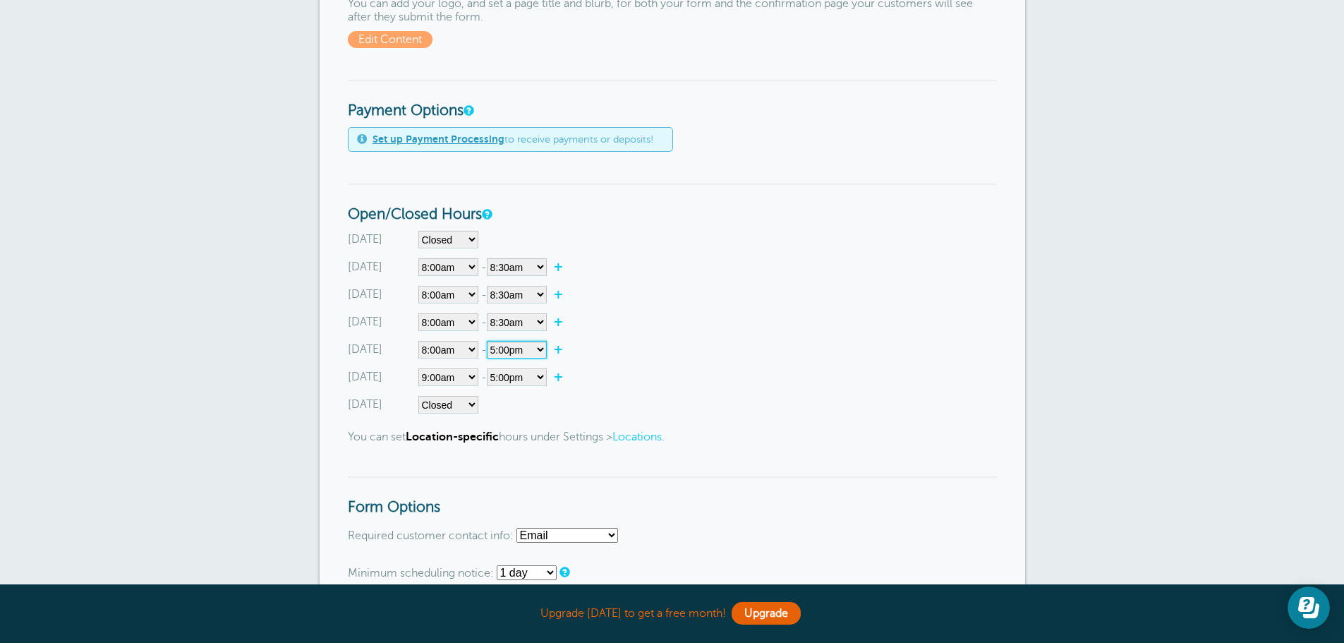
select select"] "8.5"
click at [489, 341] on select"] "12:00am 12:15am 12:30am 12:45am 1:00am 1:15am 1:30am 1:45am 2:00am 2:15am 2:30a…" at bounding box center [517, 350] width 60 height 18
click at [447, 375] on select"] "Closed 12:00am 12:15am 12:30am 12:45am 1:00am 1:15am 1:30am 1:45am 2:00am 2:15a…" at bounding box center [448, 377] width 60 height 18
select select"] "8"
click at [418, 368] on select"] "Closed 12:00am 12:15am 12:30am 12:45am 1:00am 1:15am 1:30am 1:45am 2:00am 2:15a…" at bounding box center [448, 377] width 60 height 18
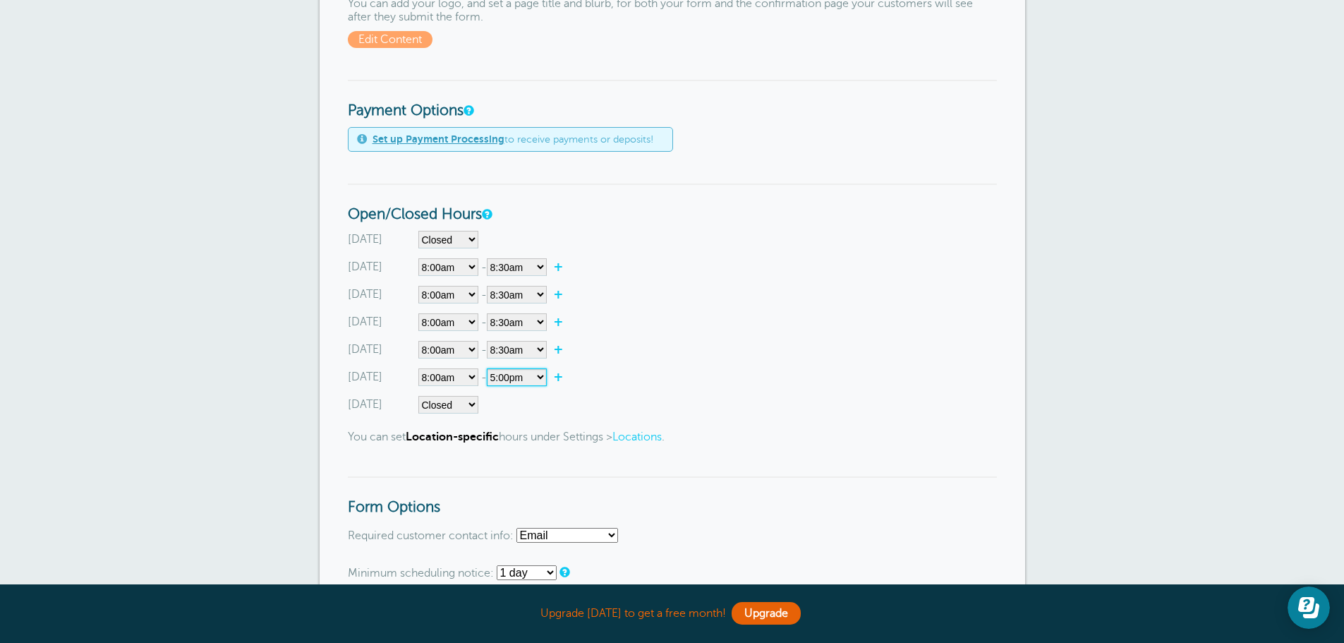
click at [513, 373] on select"] "12:00am 12:15am 12:30am 12:45am 1:00am 1:15am 1:30am 1:45am 2:00am 2:15am 2:30a…" at bounding box center [517, 377] width 60 height 18
select select"] "8.5"
click at [489, 368] on select"] "12:00am 12:15am 12:30am 12:45am 1:00am 1:15am 1:30am 1:45am 2:00am 2:15am 2:30a…" at bounding box center [517, 377] width 60 height 18
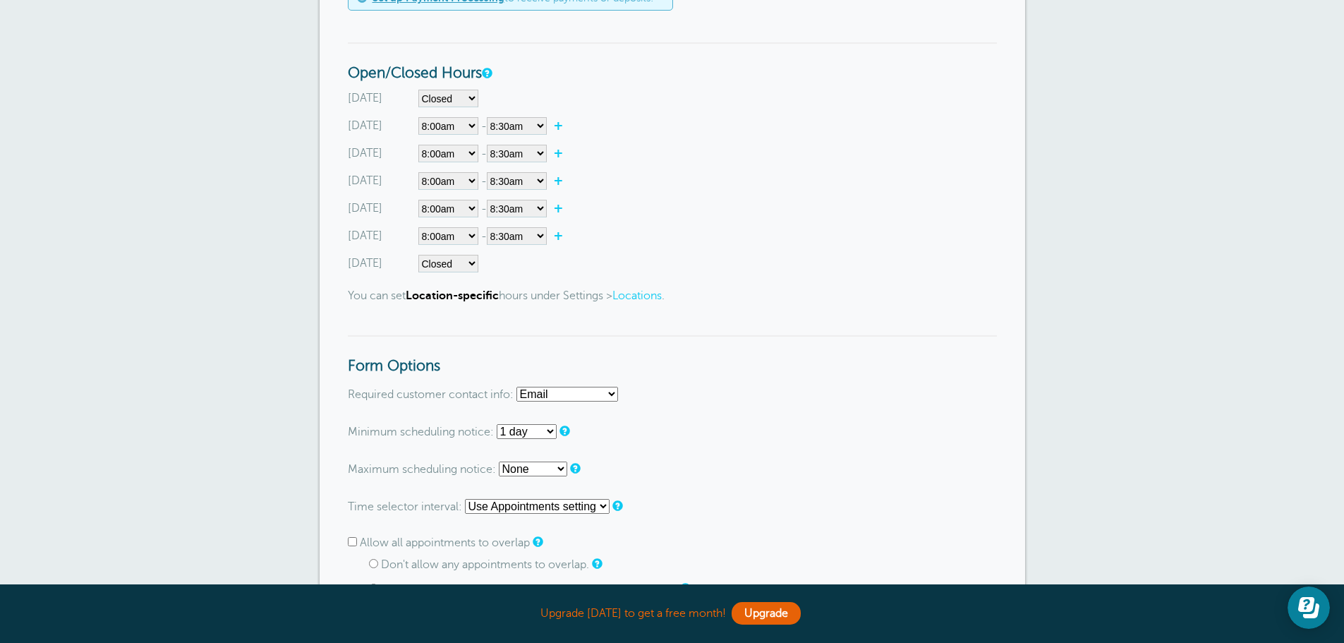
click at [555, 397] on select "Email Phone Email or Phone Email and Phone" at bounding box center [567, 394] width 102 height 15
click at [517, 387] on select "Email Phone Email or Phone Email and Phone" at bounding box center [567, 394] width 102 height 15
click at [417, 389] on label "Required customer contact info:" at bounding box center [431, 394] width 166 height 13
click at [516, 389] on select "Email Phone Email or Phone Email and Phone" at bounding box center [567, 394] width 102 height 15
click at [552, 405] on form "Go To Form Copy Link Booking Style Instant book Appointment request Instant-boo…" at bounding box center [672, 567] width 649 height 1695
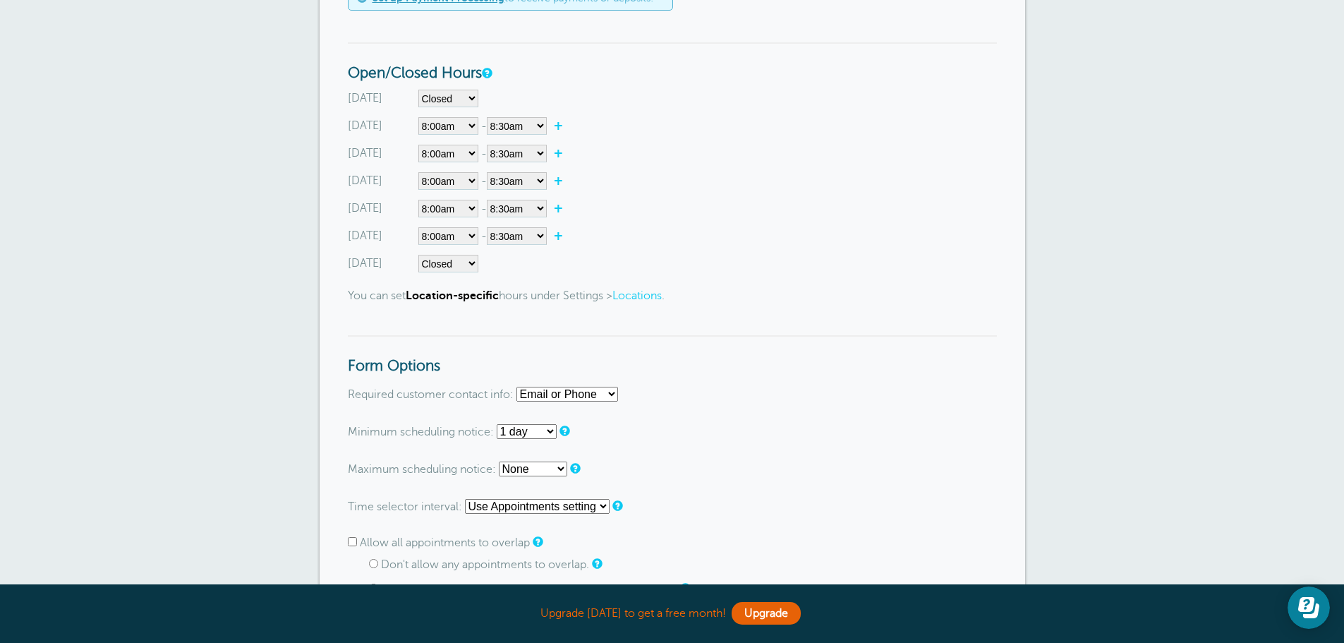
click at [559, 396] on select "Email Phone Email or Phone Email and Phone" at bounding box center [567, 394] width 102 height 15
click at [517, 387] on select "Email Phone Email or Phone Email and Phone" at bounding box center [567, 394] width 102 height 15
click at [563, 389] on select "Email Phone Email or Phone Email and Phone" at bounding box center [567, 394] width 102 height 15
select select "either"
click at [517, 387] on select "Email Phone Email or Phone Email and Phone" at bounding box center [567, 394] width 102 height 15
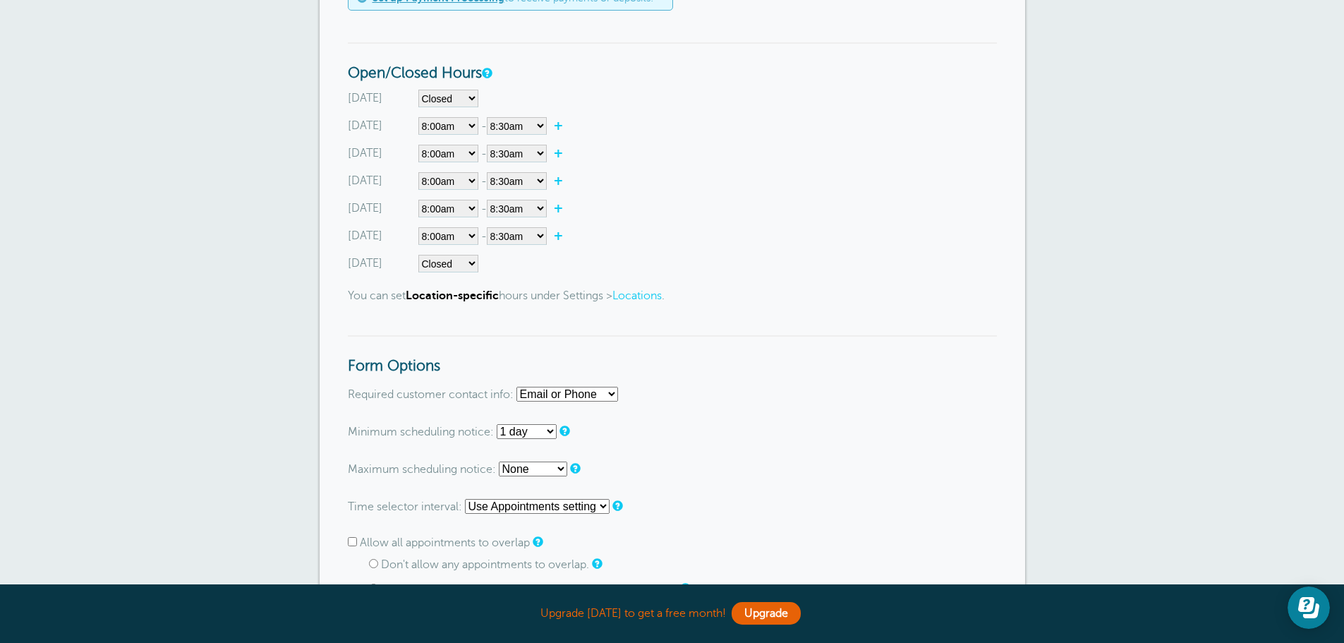
click at [564, 397] on select "Email Phone Email or Phone Email and Phone" at bounding box center [567, 394] width 102 height 15
click at [517, 387] on select "Email Phone Email or Phone Email and Phone" at bounding box center [567, 394] width 102 height 15
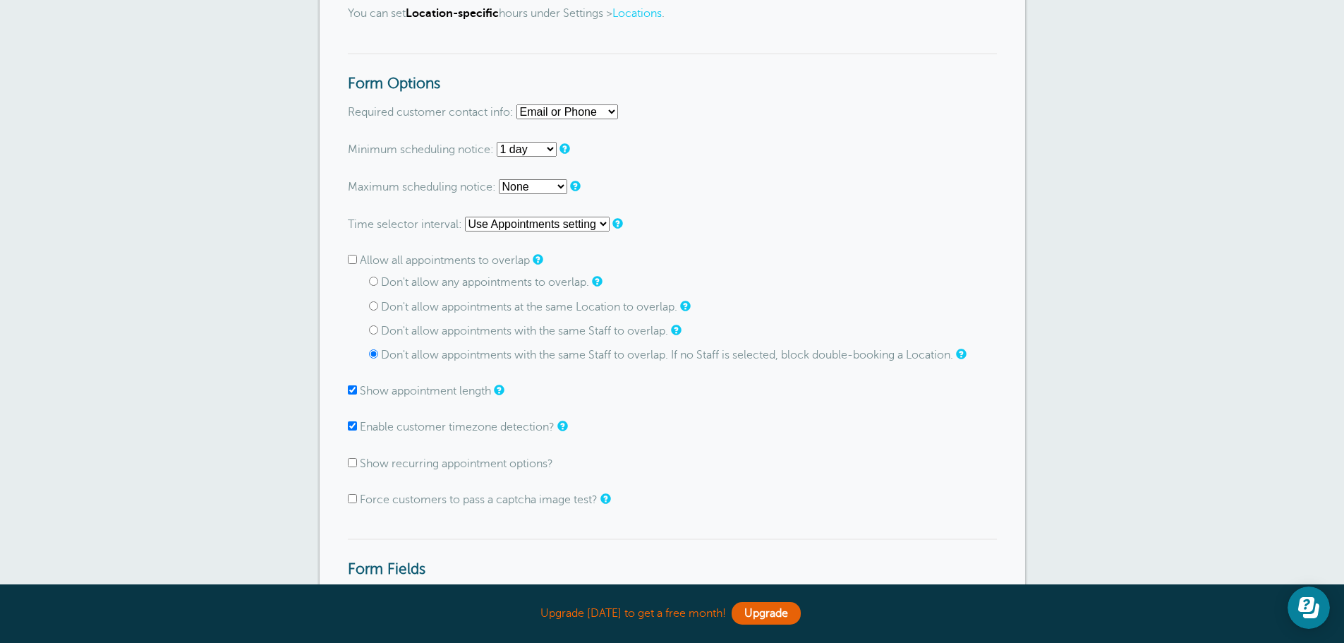
scroll to position [917, 0]
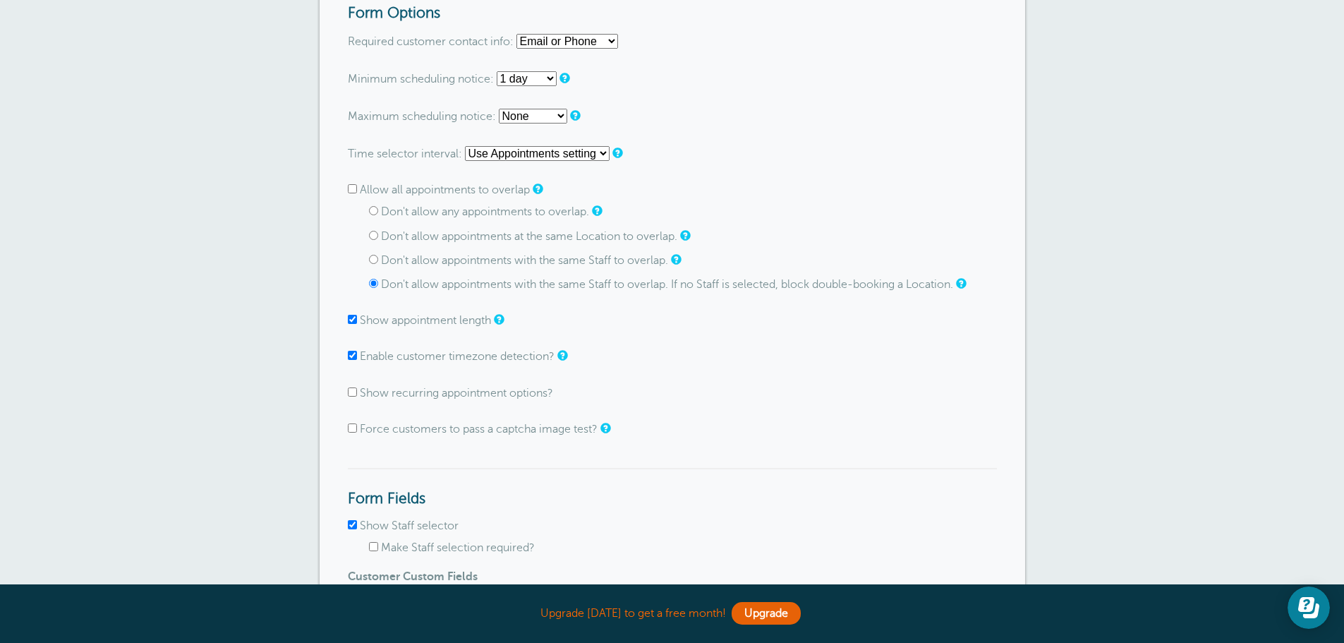
click at [441, 193] on label "Allow all appointments to overlap" at bounding box center [445, 189] width 170 height 13
click at [357, 193] on input "Allow all appointments to overlap" at bounding box center [352, 188] width 9 height 9
checkbox input "true"
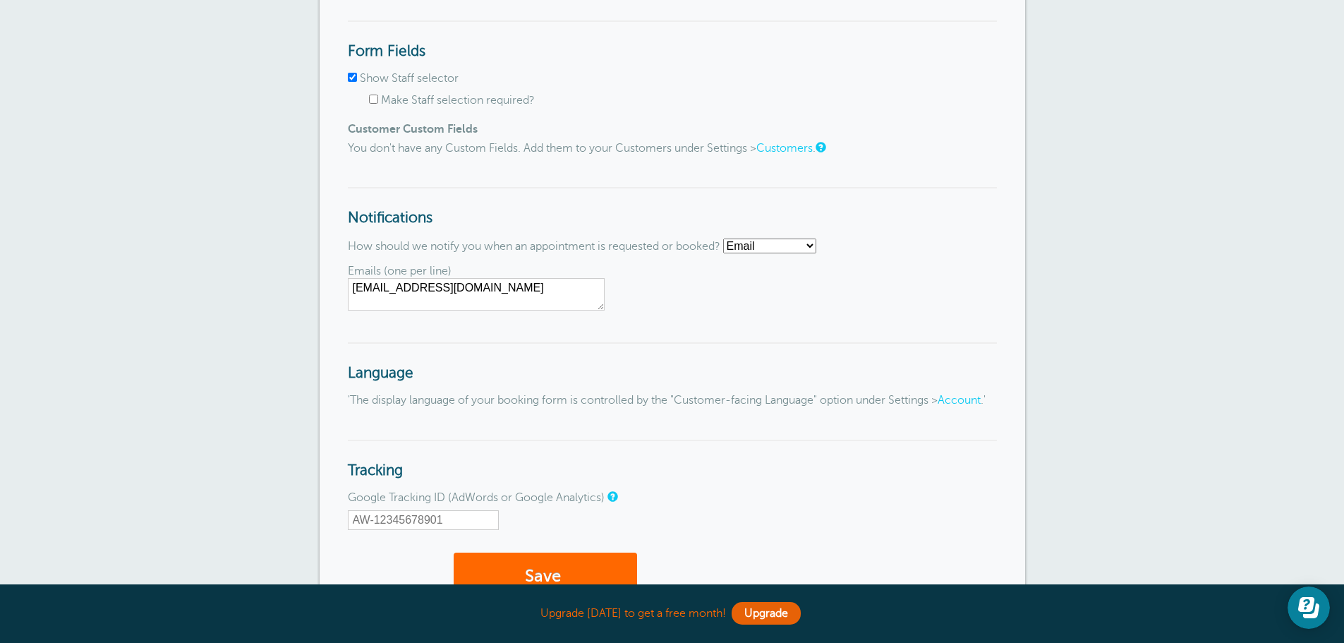
scroll to position [1340, 0]
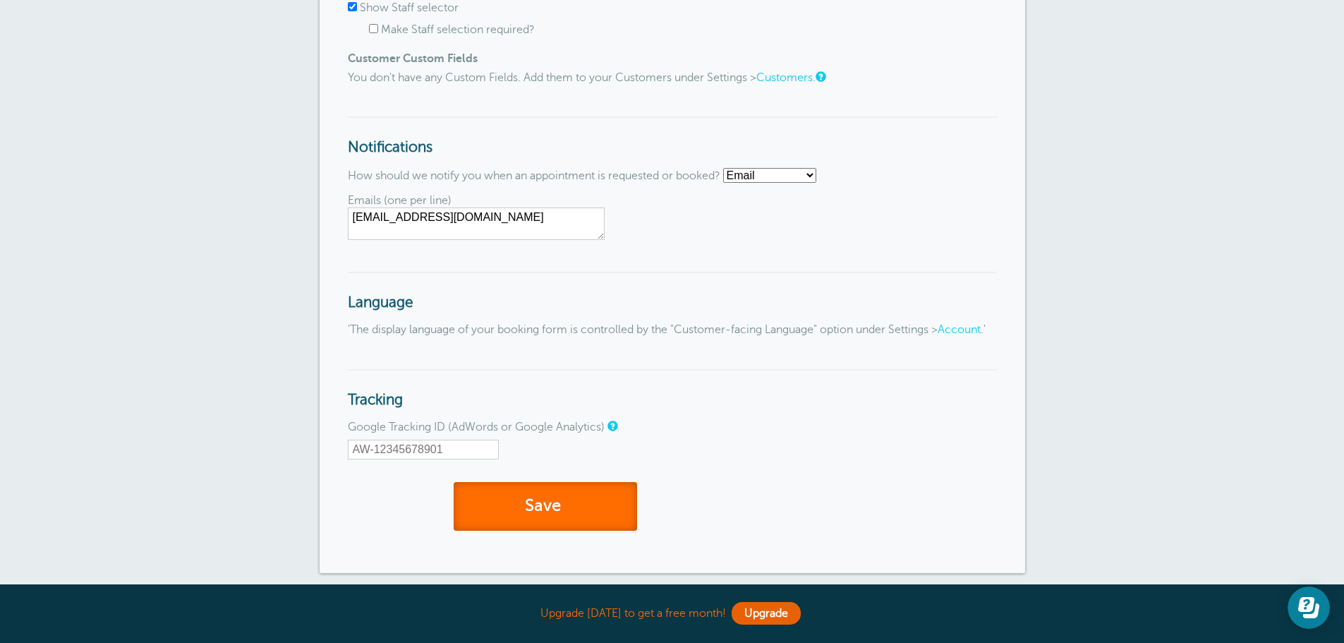
click at [550, 513] on button "Save" at bounding box center [545, 506] width 183 height 49
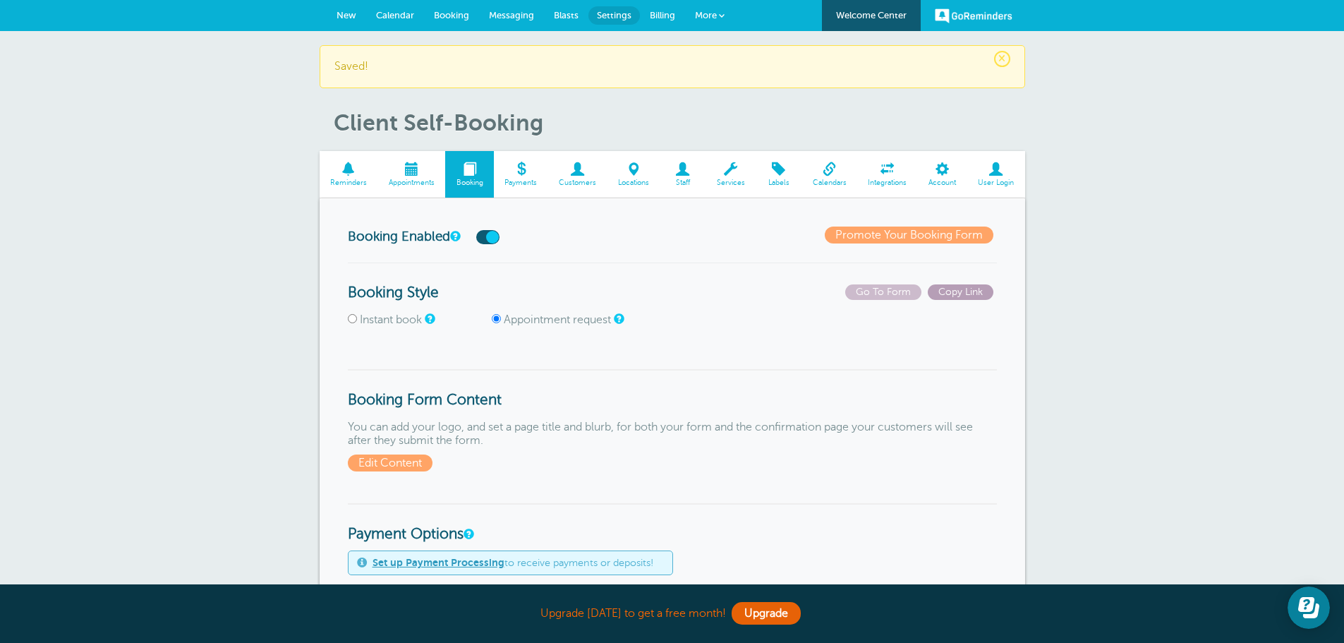
click at [949, 298] on span "Copy Link" at bounding box center [961, 292] width 66 height 16
click at [888, 293] on span "Go To Form" at bounding box center [883, 292] width 76 height 16
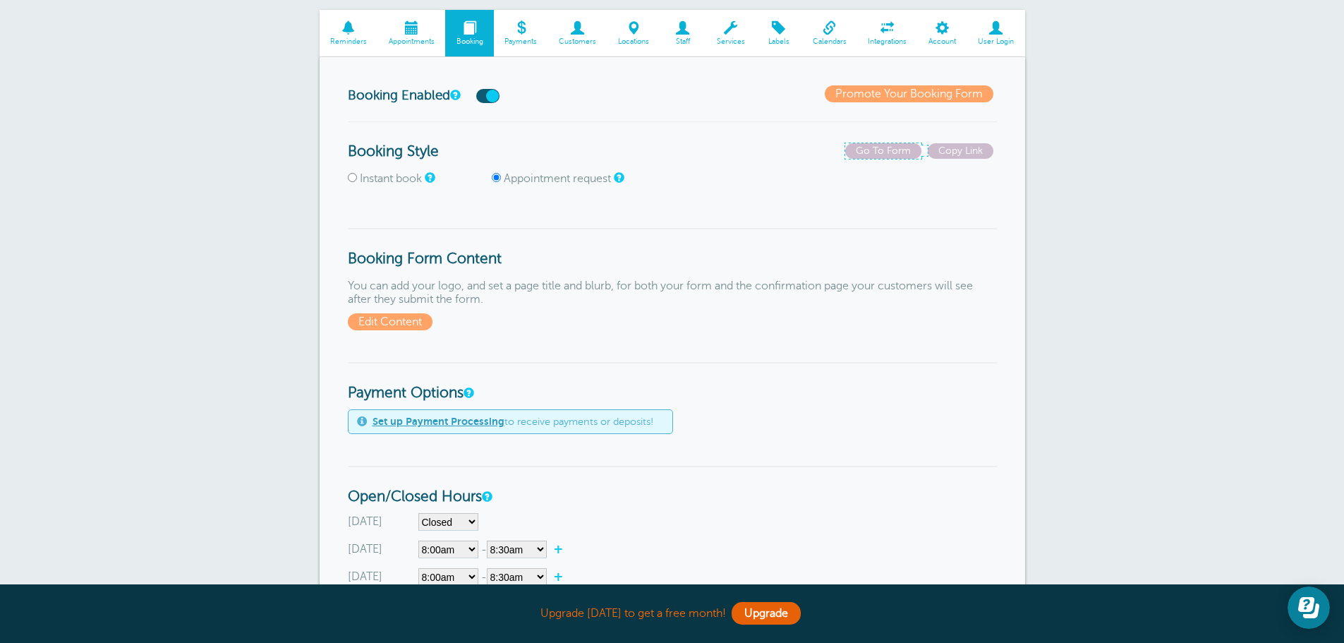
scroll to position [212, 0]
